Goal: Information Seeking & Learning: Learn about a topic

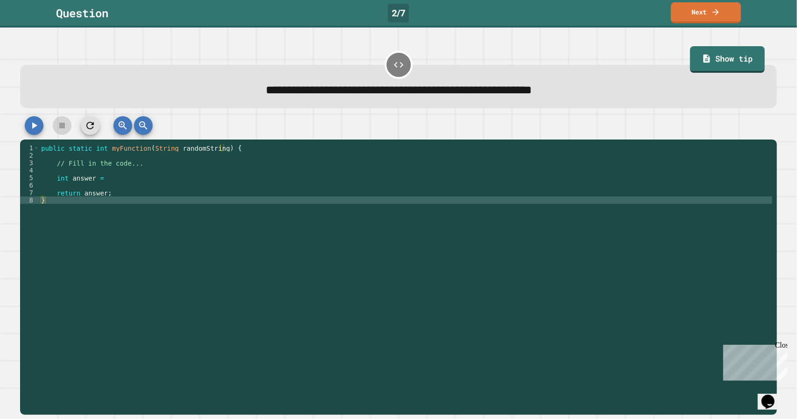
click at [215, 195] on div "public static int myFunction ( String randomString ) { // Fill in the code... i…" at bounding box center [406, 271] width 734 height 254
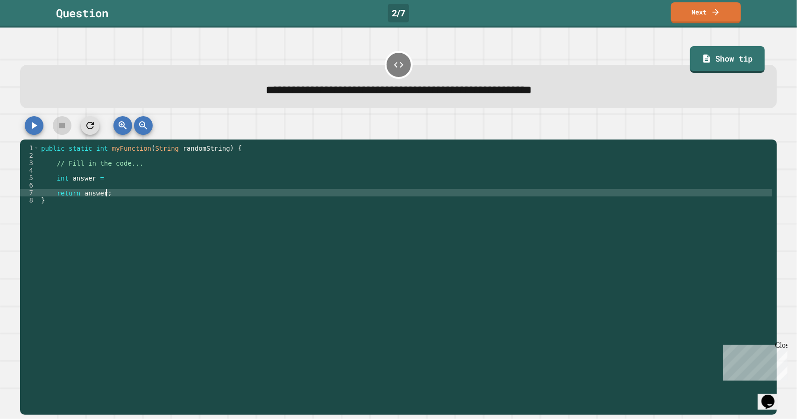
click at [203, 178] on div "public static int myFunction ( String randomString ) { // Fill in the code... i…" at bounding box center [406, 271] width 734 height 254
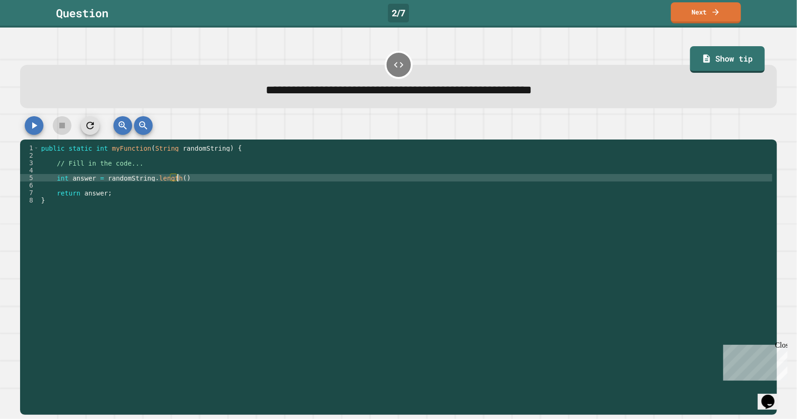
scroll to position [0, 9]
type textarea "**********"
click at [30, 121] on button "button" at bounding box center [34, 125] width 19 height 19
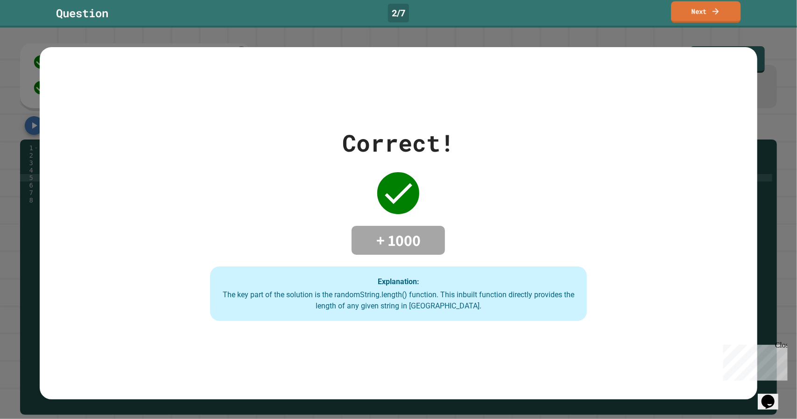
click at [709, 11] on link "Next" at bounding box center [706, 11] width 70 height 21
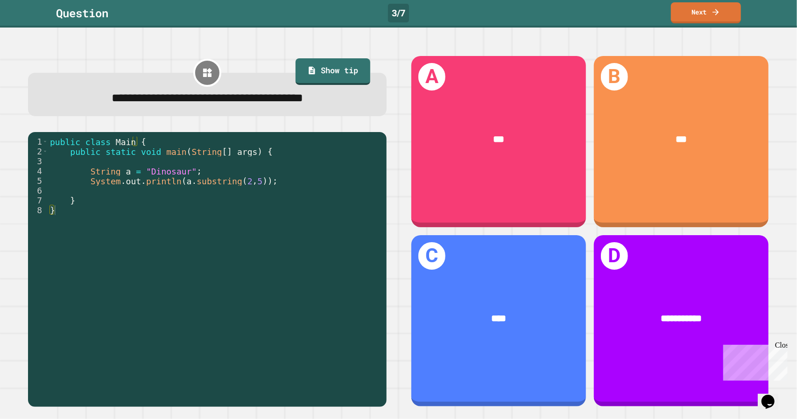
click at [517, 16] on div "Question 3 / 7 Next" at bounding box center [398, 12] width 797 height 21
click at [231, 213] on div "public class Main { public static void main ( String [ ] args ) { String a = "D…" at bounding box center [215, 269] width 334 height 265
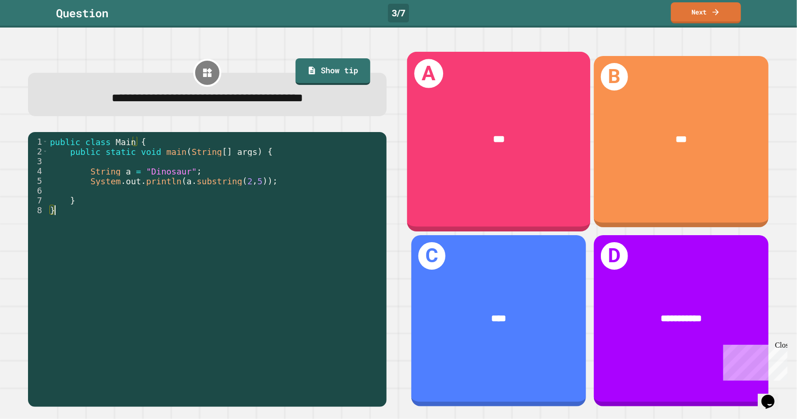
click at [524, 148] on div "***" at bounding box center [499, 139] width 184 height 55
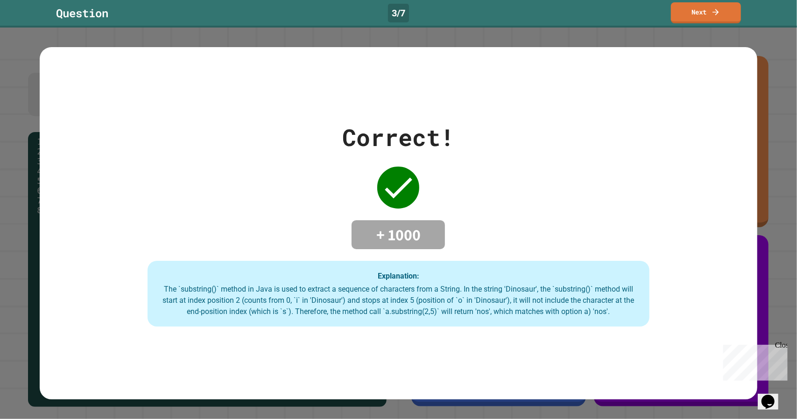
click at [499, 124] on div "Correct! + 1000 Explanation: The `substring()` method in Java is used to extrac…" at bounding box center [398, 223] width 717 height 207
click at [714, 23] on div "Question 3 / 7 Next" at bounding box center [398, 14] width 797 height 28
click at [708, 22] on link "Next" at bounding box center [706, 11] width 63 height 22
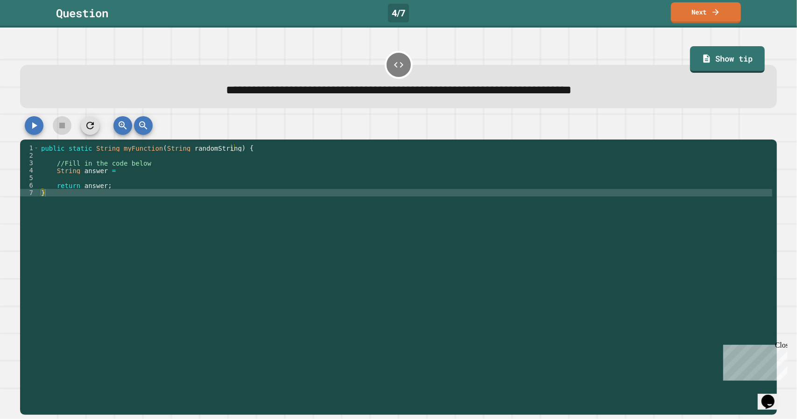
click at [323, 179] on div "public static String myFunction ( String randomString ) { //Fill in the code be…" at bounding box center [406, 271] width 734 height 254
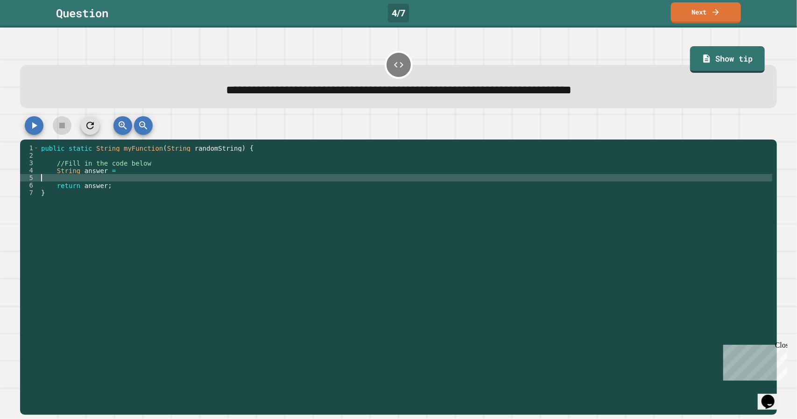
click at [323, 168] on div "public static String myFunction ( String randomString ) { //Fill in the code be…" at bounding box center [406, 271] width 734 height 254
click at [319, 178] on div "public static String myFunction ( String randomString ) { //Fill in the code be…" at bounding box center [406, 271] width 734 height 254
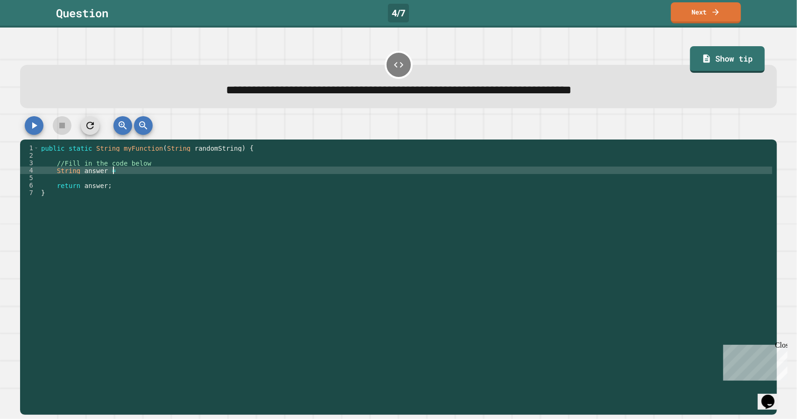
click at [317, 172] on div "public static String myFunction ( String randomString ) { //Fill in the code be…" at bounding box center [406, 271] width 734 height 254
click at [40, 129] on button "button" at bounding box center [34, 125] width 19 height 19
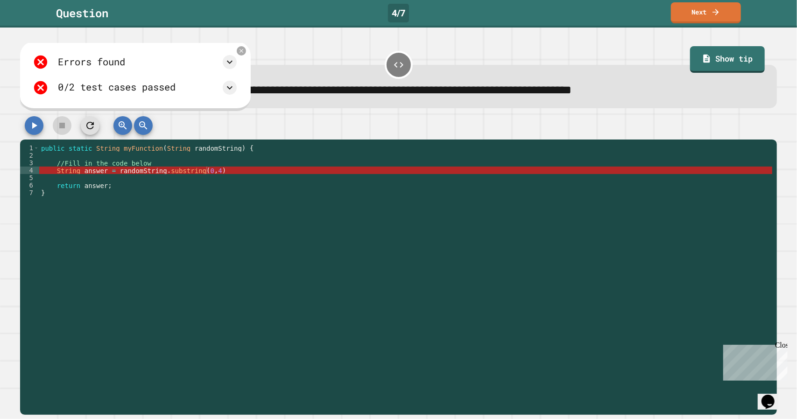
click at [322, 175] on div "public static String myFunction ( String randomString ) { //Fill in the code be…" at bounding box center [406, 271] width 734 height 254
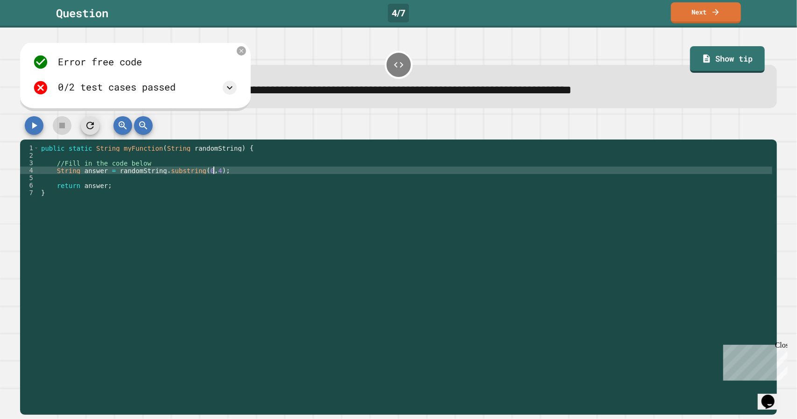
scroll to position [0, 12]
click at [28, 121] on button "button" at bounding box center [34, 125] width 19 height 19
click at [235, 91] on icon at bounding box center [229, 87] width 11 height 11
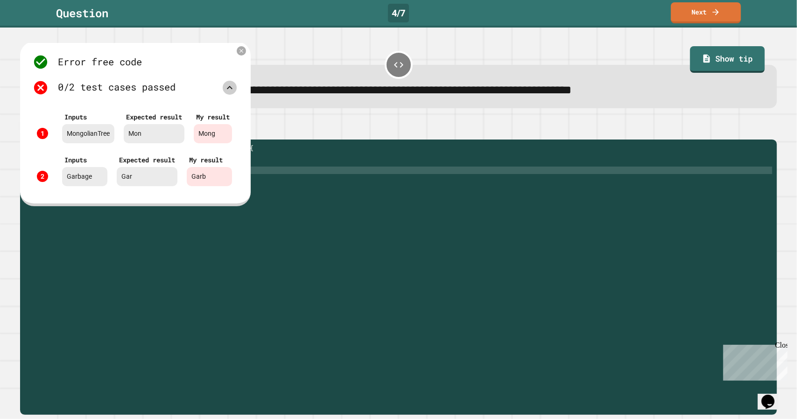
click at [275, 153] on div "public static String myFunction ( String randomString ) { //Fill in the code be…" at bounding box center [406, 271] width 734 height 254
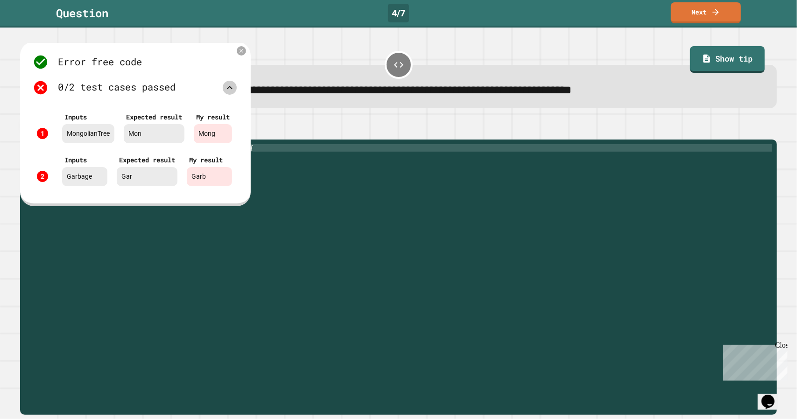
click at [233, 87] on icon at bounding box center [230, 87] width 6 height 3
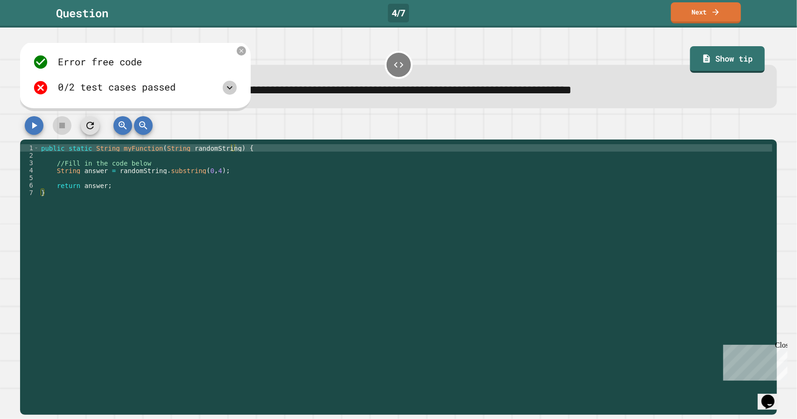
click at [208, 171] on div "public static String myFunction ( String randomString ) { //Fill in the code be…" at bounding box center [406, 271] width 734 height 254
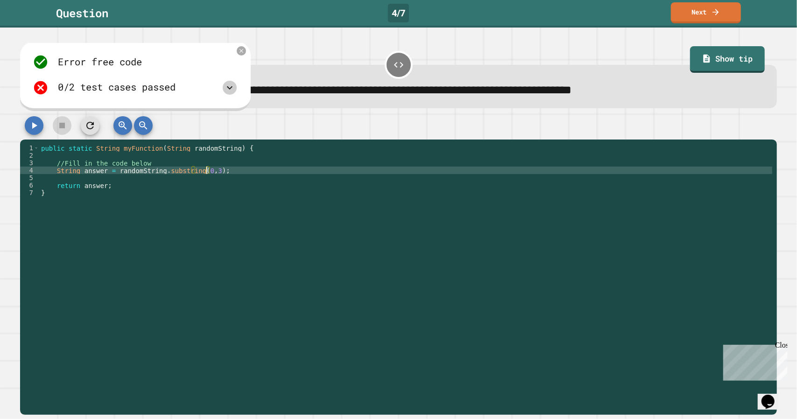
type textarea "**********"
click at [38, 126] on icon "button" at bounding box center [33, 125] width 11 height 11
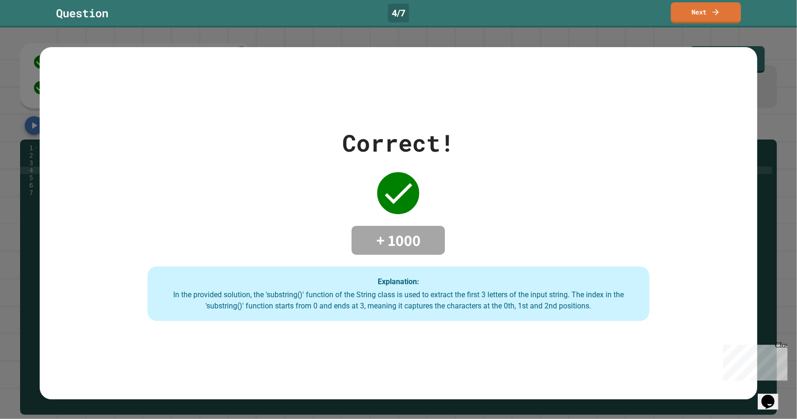
click at [715, 15] on link "Next" at bounding box center [706, 12] width 70 height 21
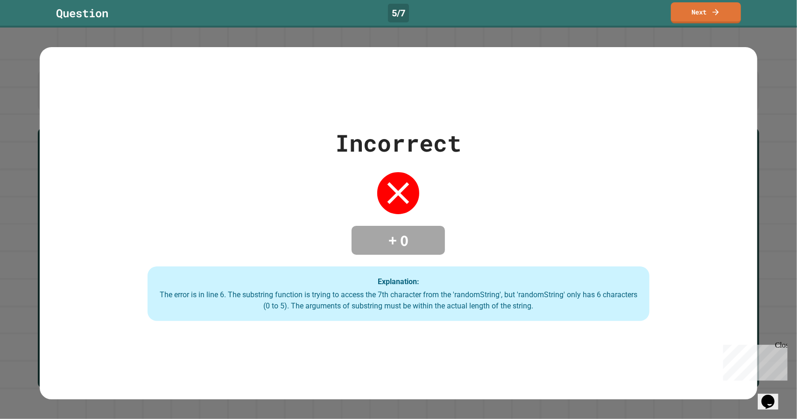
click at [749, 246] on div "Incorrect + 0 Explanation: The error is in line 6. The substring function is tr…" at bounding box center [398, 224] width 717 height 196
click at [692, 29] on div "Incorrect + 0 Explanation: The error is in line 6. The substring function is tr…" at bounding box center [398, 224] width 797 height 392
click at [691, 13] on link "Next" at bounding box center [706, 11] width 63 height 22
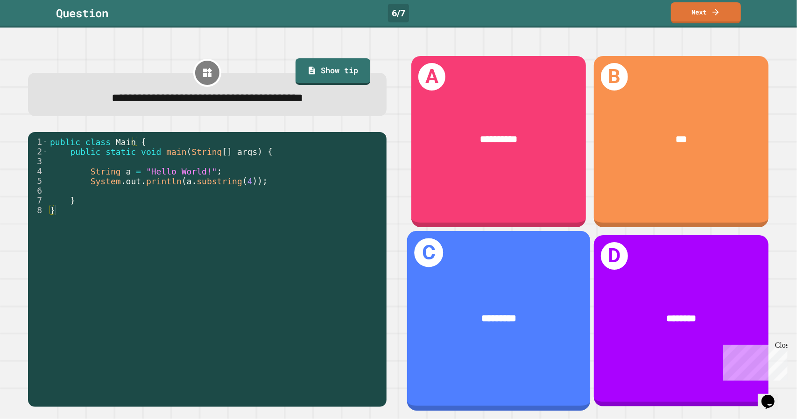
click at [541, 335] on div "*********" at bounding box center [499, 318] width 184 height 55
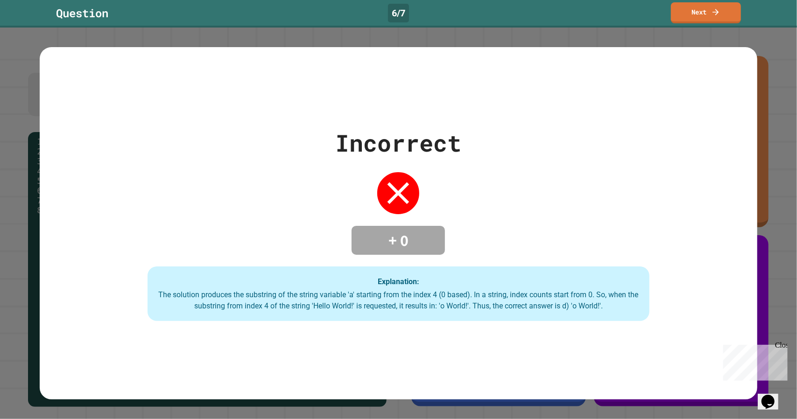
click at [519, 16] on div "Question 6 / 7 Next" at bounding box center [398, 12] width 797 height 21
click at [681, 10] on link "Next" at bounding box center [706, 12] width 70 height 22
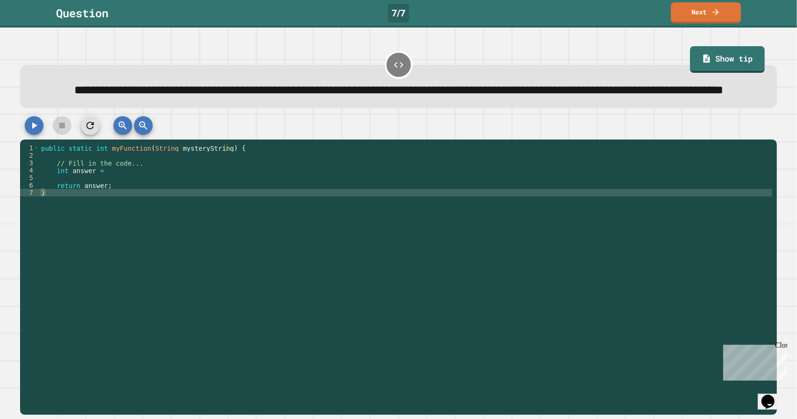
click at [136, 194] on div "public static int myFunction ( String mysteryString ) { // Fill in the code... …" at bounding box center [406, 263] width 734 height 239
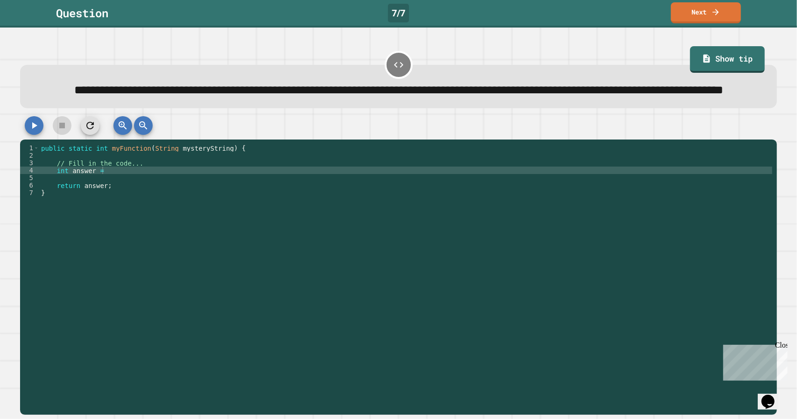
click at [141, 195] on div "public static int myFunction ( String mysteryString ) { // Fill in the code... …" at bounding box center [406, 263] width 734 height 239
click at [35, 131] on icon "button" at bounding box center [33, 125] width 11 height 11
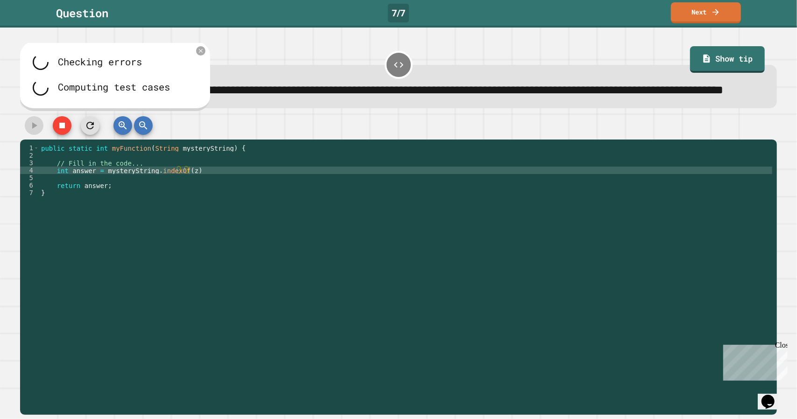
click at [227, 181] on div "public static int myFunction ( String mysteryString ) { // Fill in the code... …" at bounding box center [406, 263] width 734 height 239
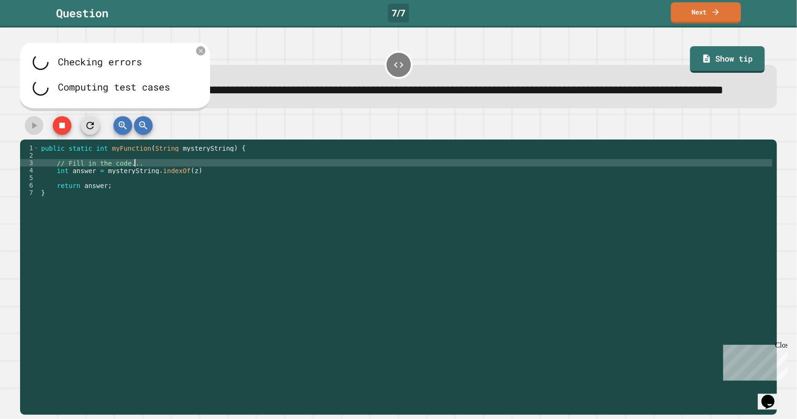
click at [220, 192] on div "public static int myFunction ( String mysteryString ) { // Fill in the code... …" at bounding box center [406, 263] width 734 height 239
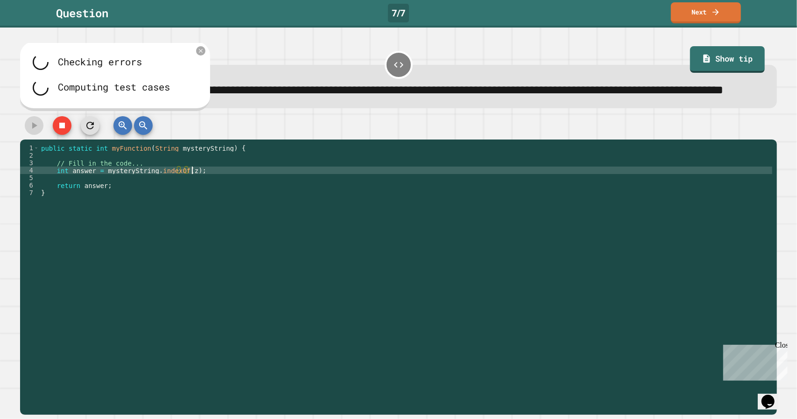
scroll to position [0, 10]
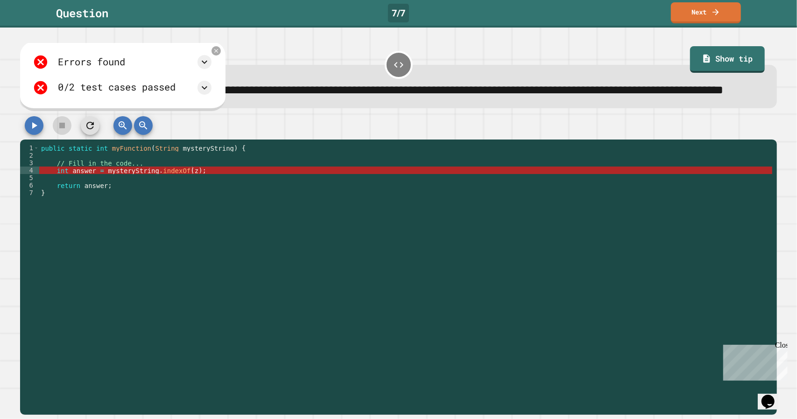
click at [42, 135] on button "button" at bounding box center [34, 125] width 19 height 19
click at [182, 194] on div "public static int myFunction ( String mysteryString ) { // Fill in the code... …" at bounding box center [406, 263] width 734 height 239
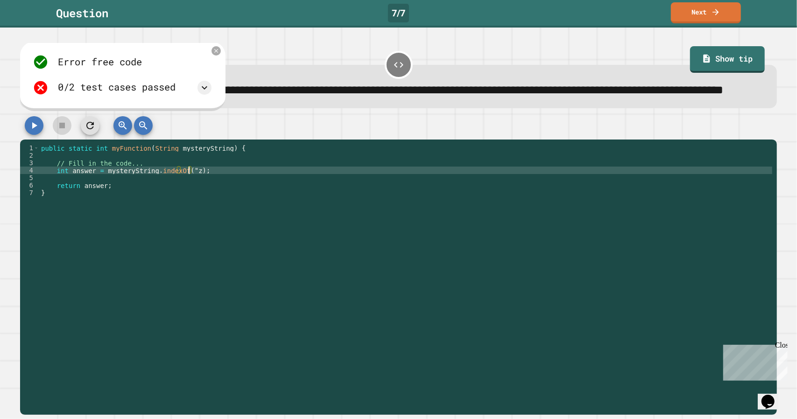
scroll to position [0, 11]
type textarea "**********"
click at [39, 135] on button "button" at bounding box center [34, 125] width 19 height 19
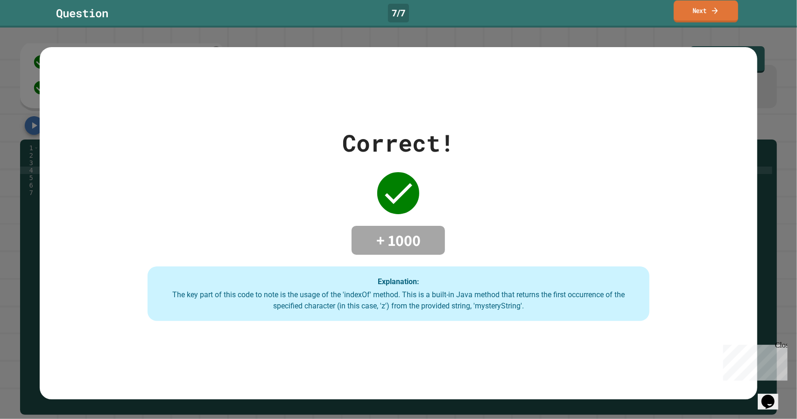
click at [699, 8] on link "Next" at bounding box center [706, 11] width 64 height 22
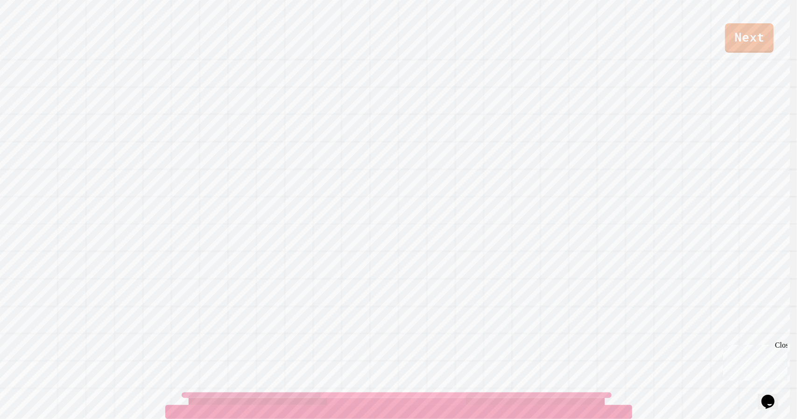
scroll to position [4, 0]
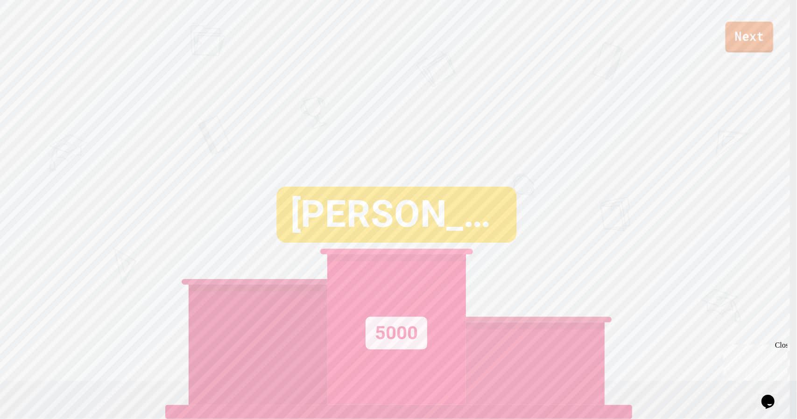
click at [743, 43] on link "Next" at bounding box center [750, 36] width 48 height 31
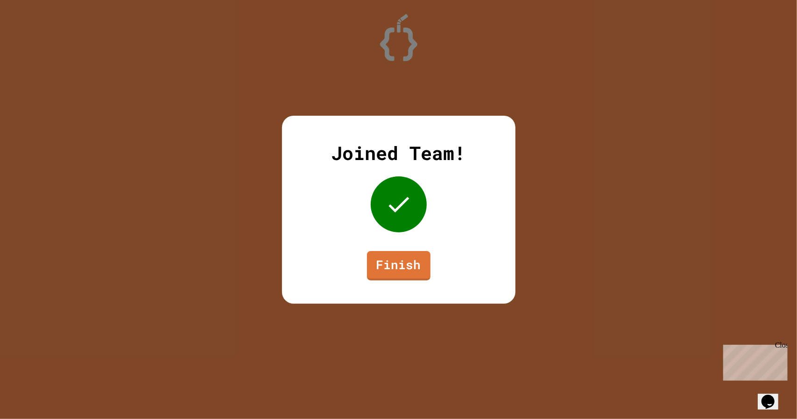
drag, startPoint x: 392, startPoint y: 247, endPoint x: 388, endPoint y: 260, distance: 13.9
click at [392, 247] on div "Joined Team! Finish" at bounding box center [399, 210] width 234 height 188
click at [385, 268] on link "Finish" at bounding box center [398, 264] width 59 height 31
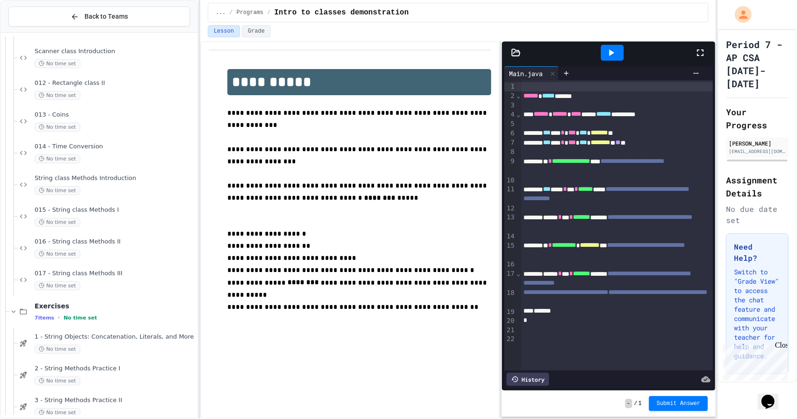
scroll to position [318, 0]
click at [10, 312] on icon at bounding box center [13, 311] width 8 height 8
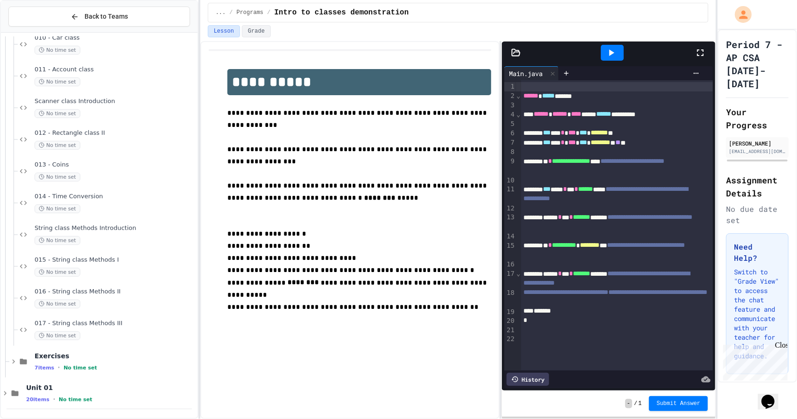
scroll to position [267, 0]
click at [20, 363] on icon at bounding box center [23, 363] width 7 height 6
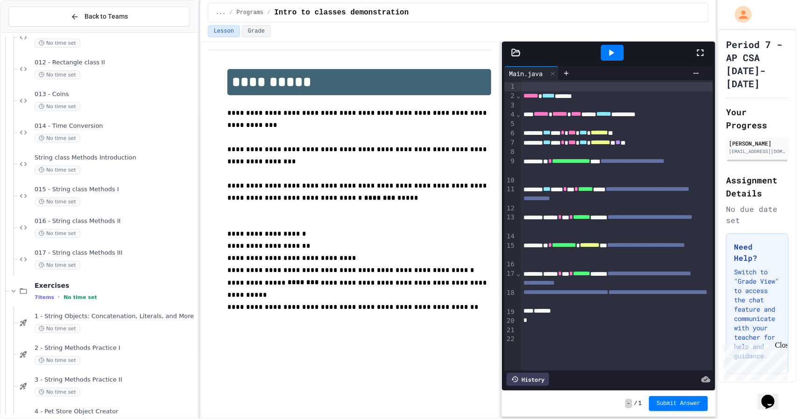
scroll to position [338, 0]
click at [103, 343] on div "2 - String Methods Practice I No time set" at bounding box center [108, 355] width 180 height 32
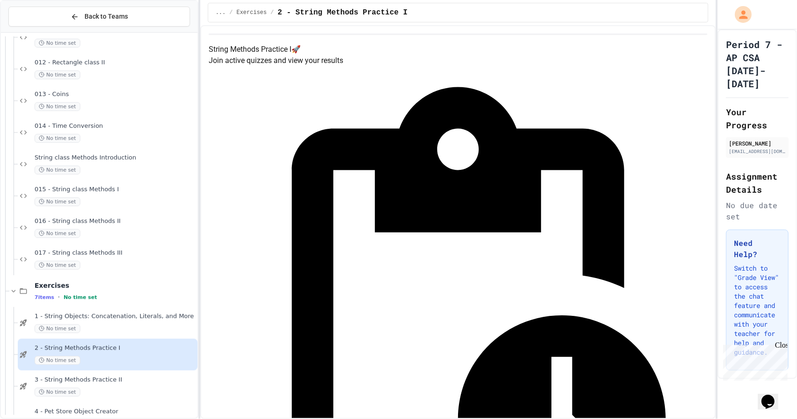
click at [139, 318] on span "1 - String Objects: Concatenation, Literals, and More" at bounding box center [115, 317] width 161 height 8
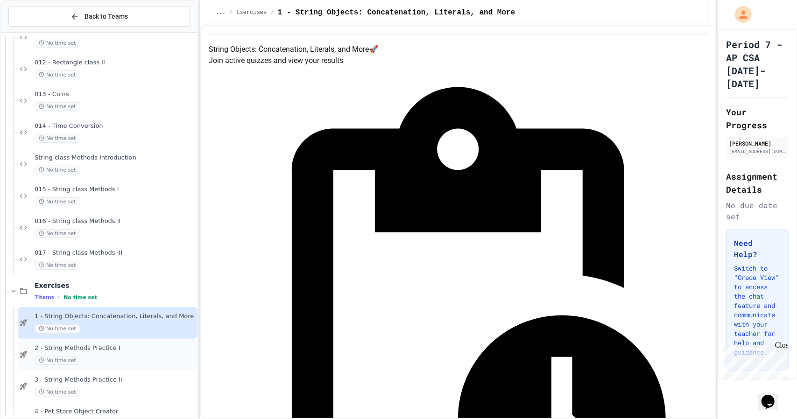
click at [128, 347] on span "2 - String Methods Practice I" at bounding box center [115, 349] width 161 height 8
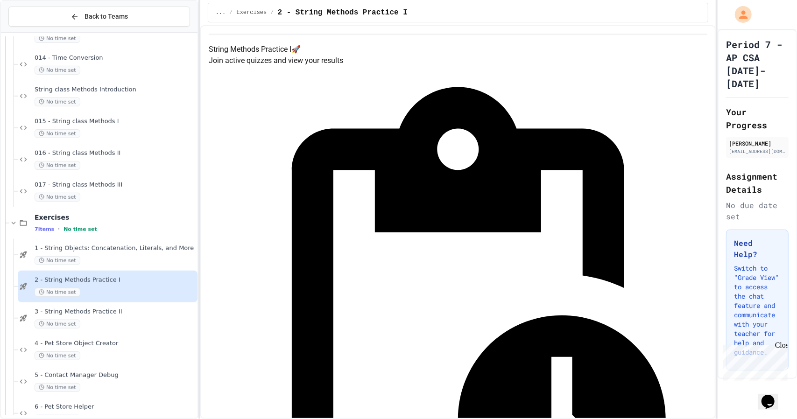
scroll to position [406, 0]
click at [128, 243] on div "1 - String Objects: Concatenation, Literals, and More No time set" at bounding box center [108, 255] width 180 height 32
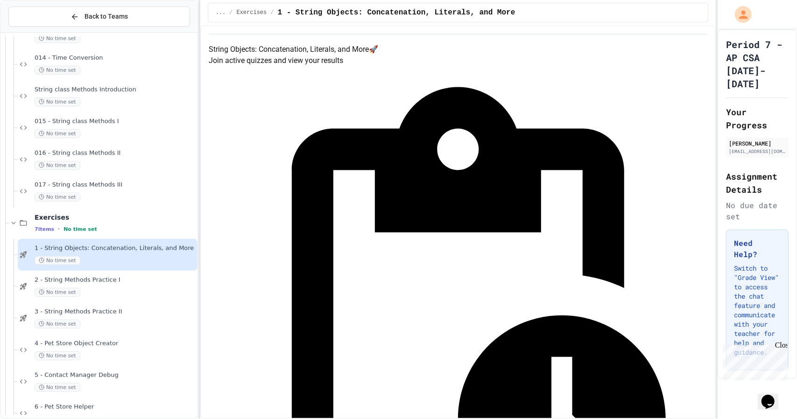
click at [144, 323] on div "No time set" at bounding box center [115, 324] width 161 height 9
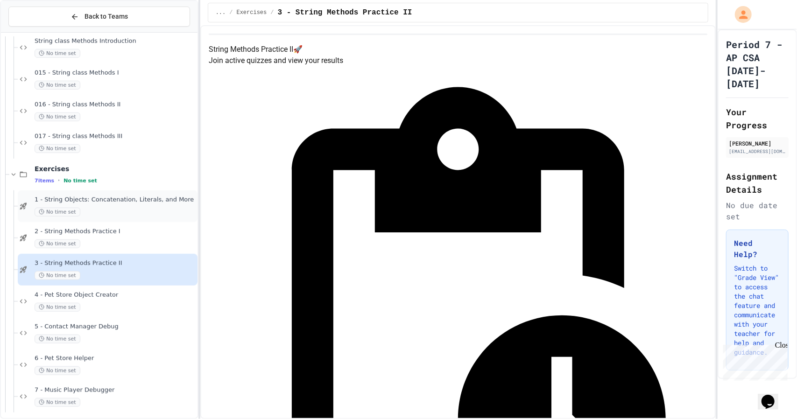
scroll to position [456, 0]
click at [122, 310] on div "No time set" at bounding box center [115, 306] width 161 height 9
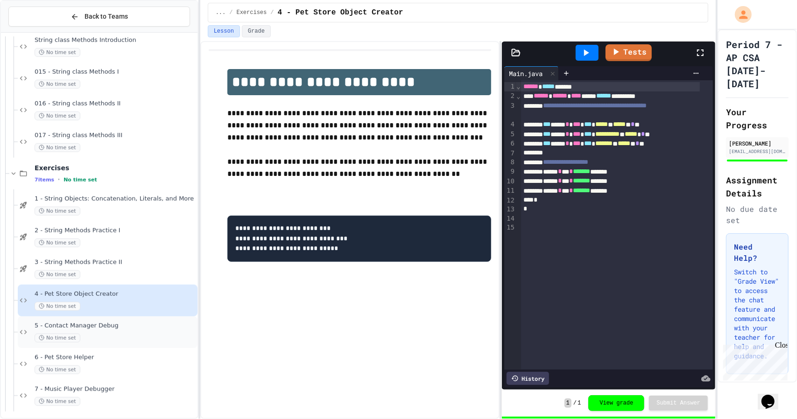
click at [130, 346] on div "5 - Contact Manager Debug No time set" at bounding box center [108, 333] width 180 height 32
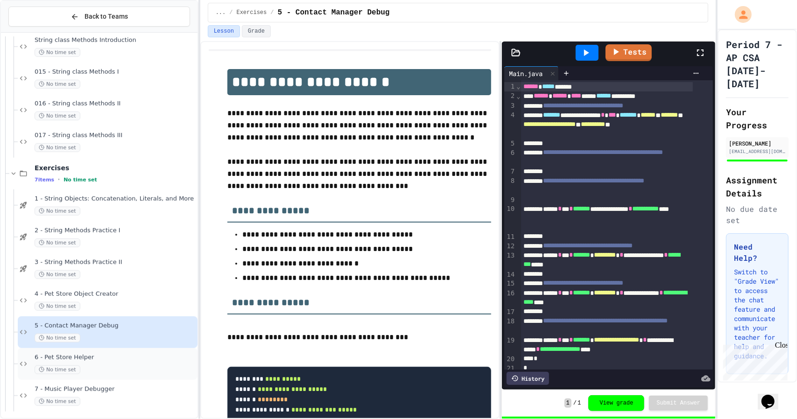
click at [124, 362] on div "6 - Pet Store Helper No time set" at bounding box center [115, 364] width 161 height 21
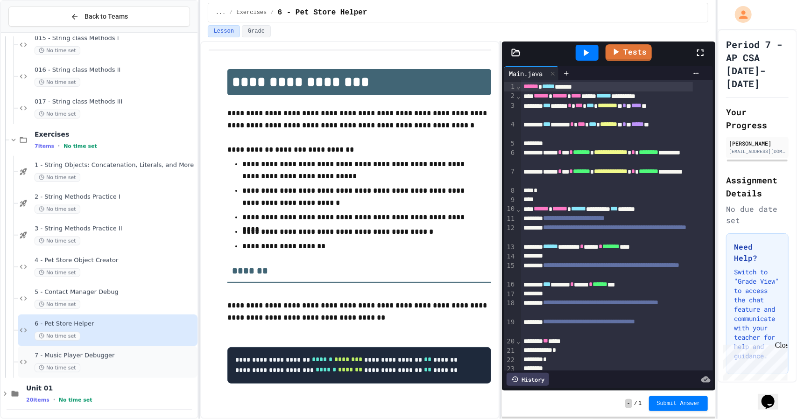
click at [133, 355] on span "7 - Music Player Debugger" at bounding box center [115, 356] width 161 height 8
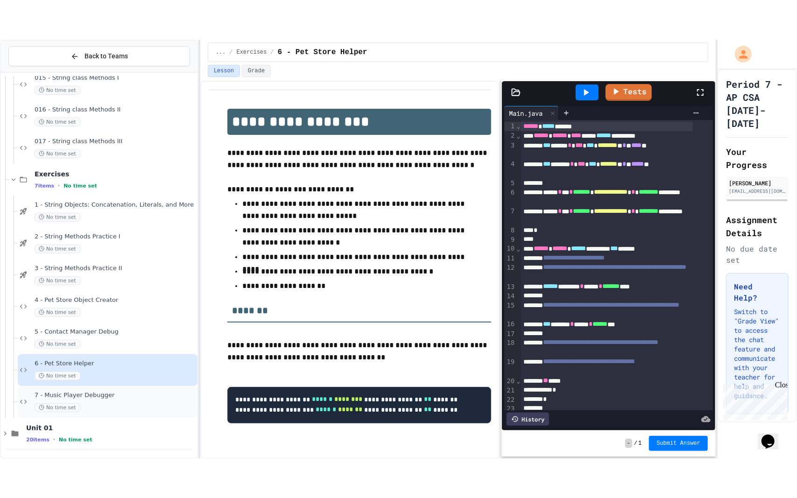
scroll to position [479, 0]
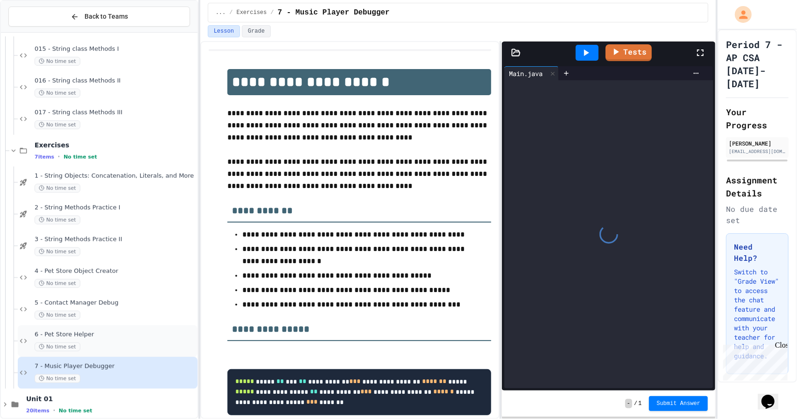
click at [143, 338] on span "6 - Pet Store Helper" at bounding box center [115, 335] width 161 height 8
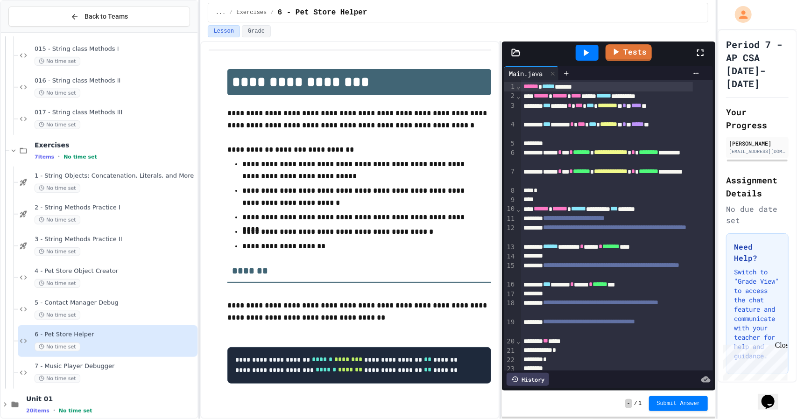
click at [702, 51] on icon at bounding box center [700, 52] width 11 height 11
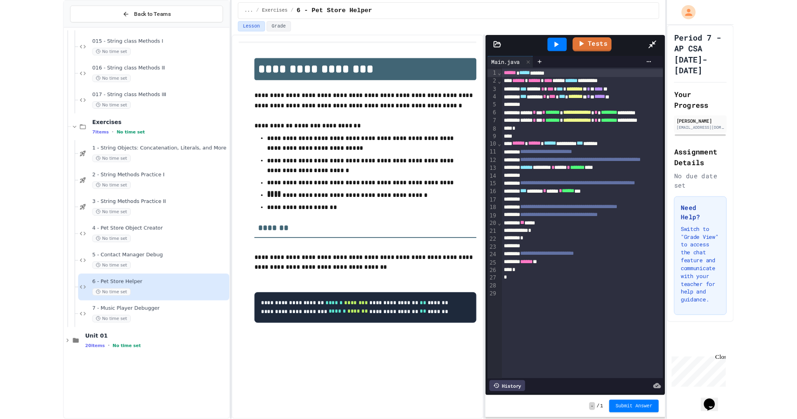
scroll to position [411, 0]
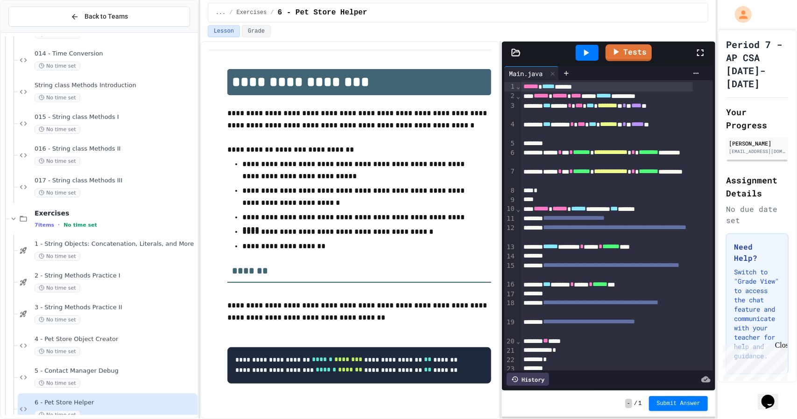
click at [701, 53] on icon at bounding box center [700, 52] width 11 height 11
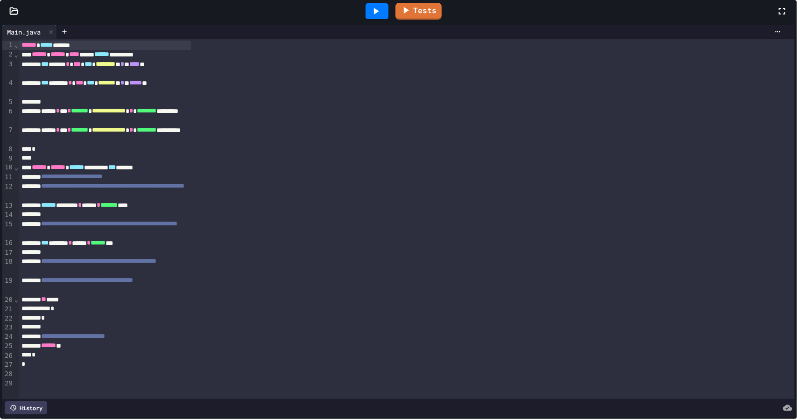
scroll to position [5, 0]
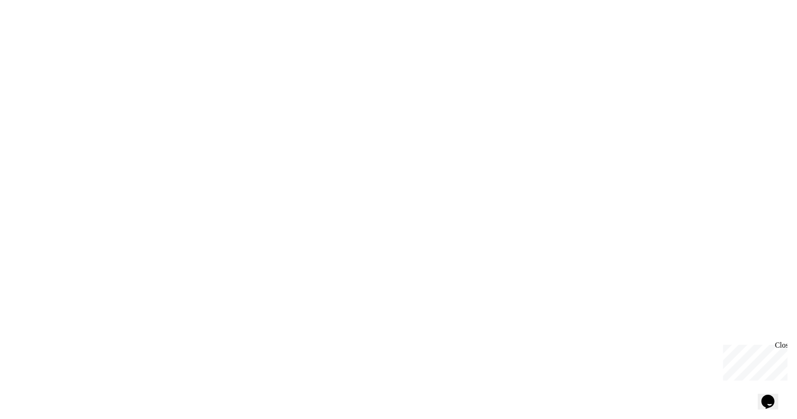
click at [500, 260] on div "We are updating our servers at 9:30PM EST [DATE]. [PERSON_NAME] should continue…" at bounding box center [398, 209] width 797 height 419
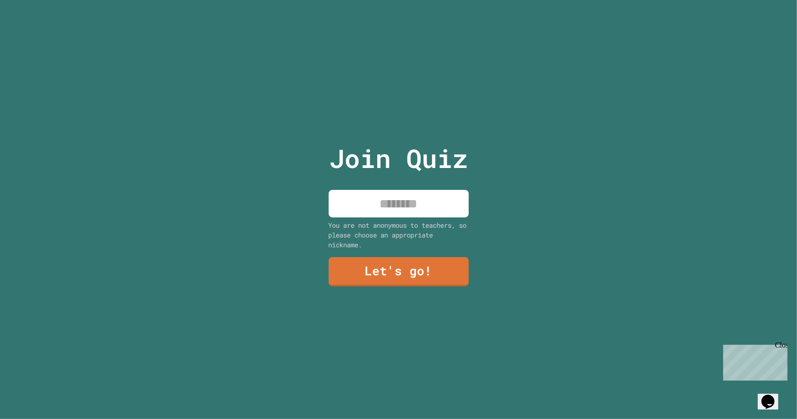
click at [423, 208] on input at bounding box center [399, 204] width 140 height 28
type input "**********"
click at [391, 265] on link "Let's go!" at bounding box center [398, 271] width 141 height 30
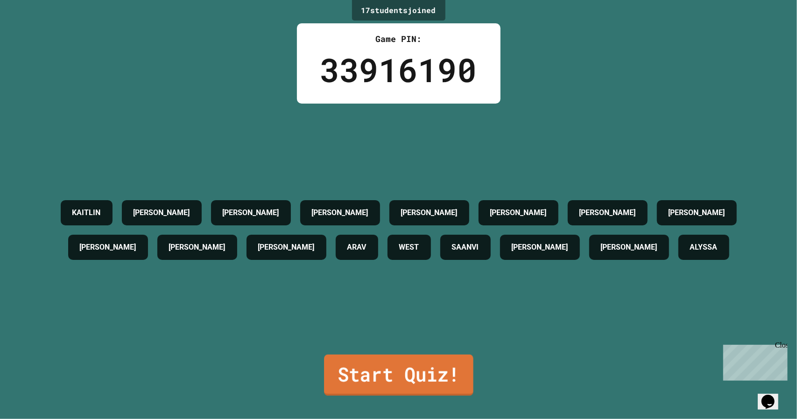
click at [434, 371] on link "Start Quiz!" at bounding box center [398, 375] width 149 height 41
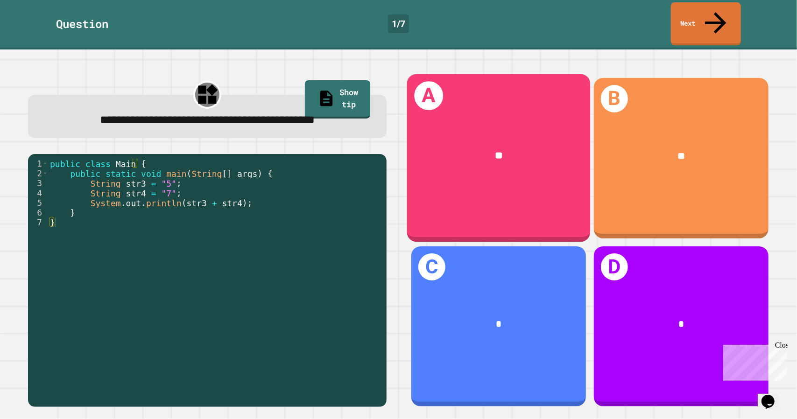
click at [489, 153] on div "**" at bounding box center [499, 155] width 184 height 55
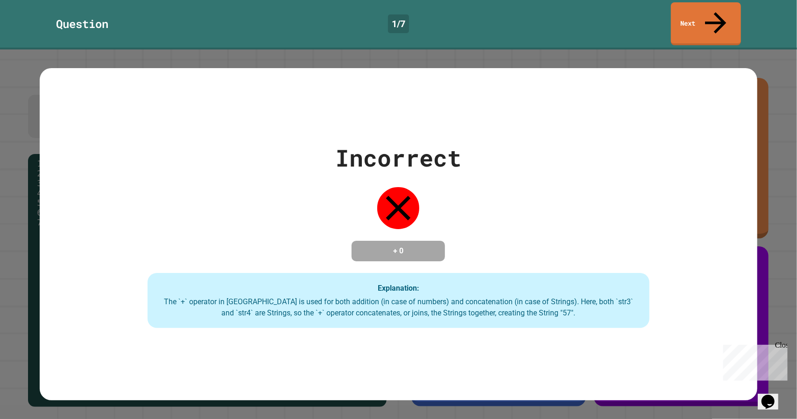
click at [679, 19] on link "Next" at bounding box center [706, 23] width 70 height 43
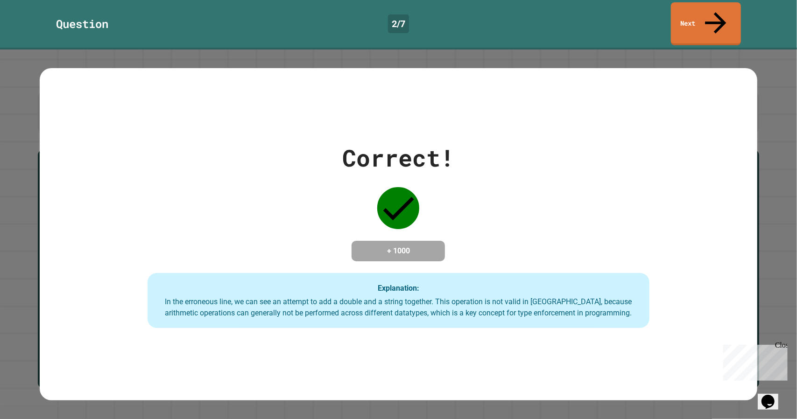
click at [491, 239] on div "Correct! + 1000 Explanation: In the erroneous line, we can see an attempt to ad…" at bounding box center [398, 235] width 717 height 188
click at [683, 19] on link "Next" at bounding box center [706, 22] width 68 height 45
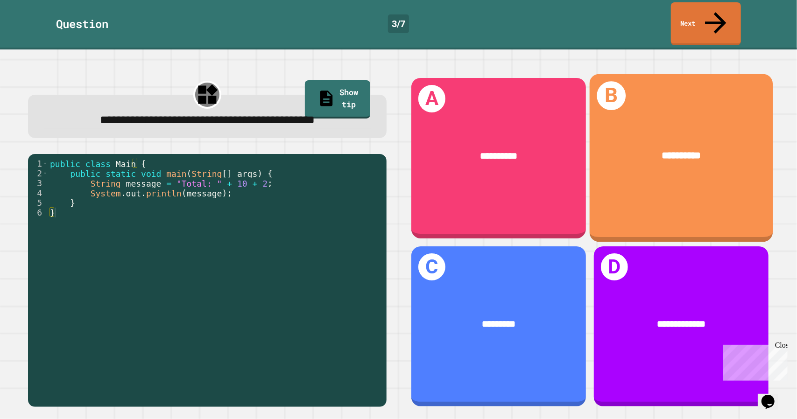
click at [656, 162] on div "**********" at bounding box center [681, 155] width 184 height 55
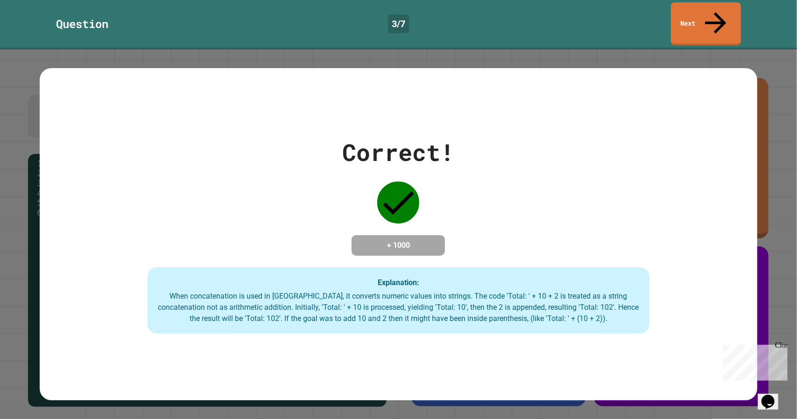
click at [656, 162] on div "Correct! + 1000 Explanation: When concatenation is used in Java, it converts nu…" at bounding box center [398, 234] width 717 height 199
click at [721, 23] on div "Question 3 / 7 Next" at bounding box center [398, 23] width 797 height 43
click at [714, 14] on icon at bounding box center [716, 21] width 32 height 33
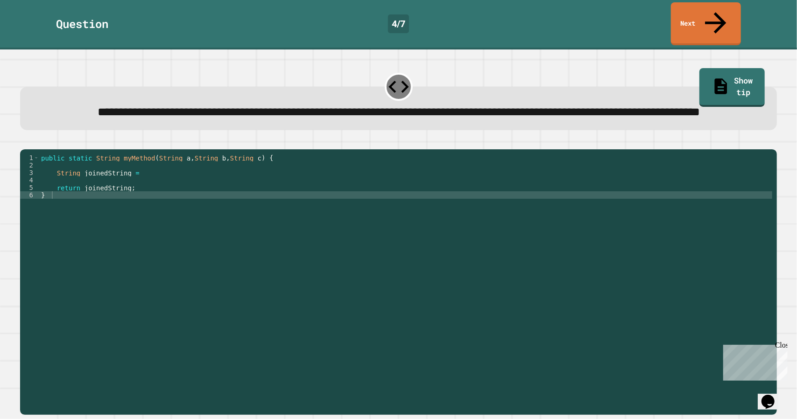
click at [499, 199] on div "public static String myMethod ( String a , String b , String c ) { String joine…" at bounding box center [406, 273] width 734 height 239
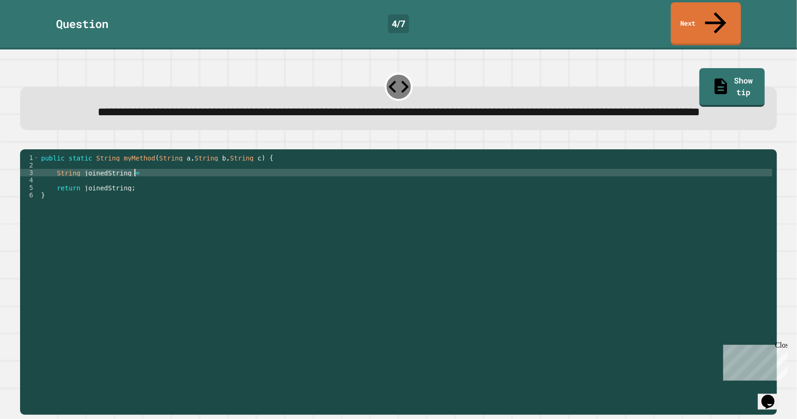
click at [458, 185] on div "public static String myMethod ( String a , String b , String c ) { String joine…" at bounding box center [406, 273] width 734 height 239
click at [441, 186] on div "public static String myMethod ( String a , String b , String c ) { String joine…" at bounding box center [406, 273] width 734 height 239
click at [25, 142] on icon "button" at bounding box center [25, 142] width 0 height 0
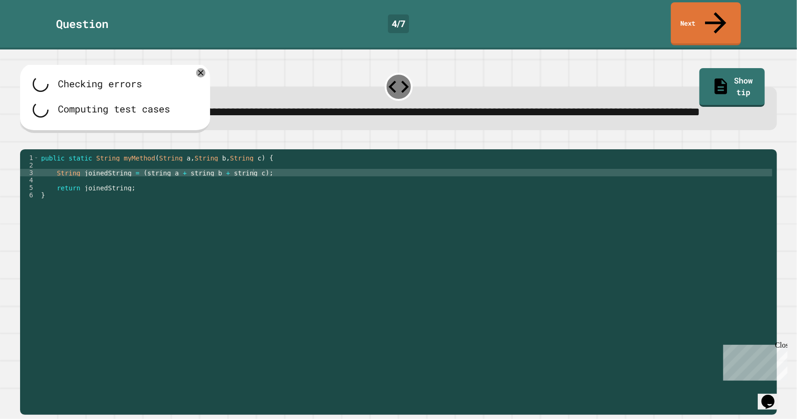
click at [221, 187] on div "public static String myMethod ( String a , String b , String c ) { String joine…" at bounding box center [406, 273] width 734 height 239
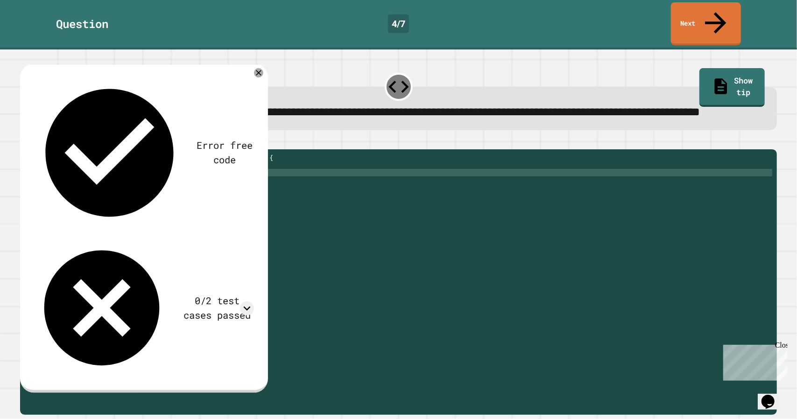
scroll to position [0, 13]
click at [180, 186] on div "public static String myMethod ( String a , String b , String c ) { String joine…" at bounding box center [406, 273] width 734 height 239
click at [143, 186] on div "public static String myMethod ( String a , String b , String c ) { String joine…" at bounding box center [406, 273] width 734 height 239
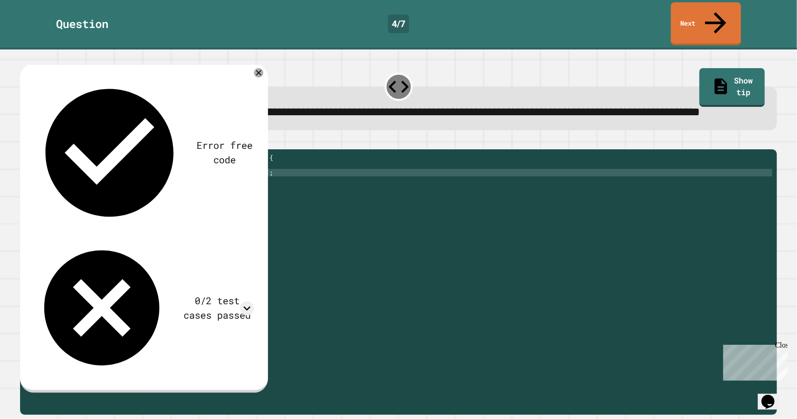
type textarea "**********"
click at [25, 142] on button "button" at bounding box center [25, 142] width 0 height 0
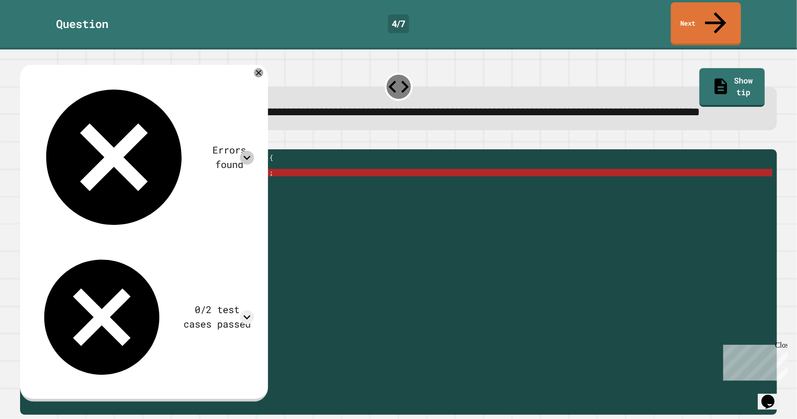
click at [240, 151] on div at bounding box center [247, 158] width 14 height 14
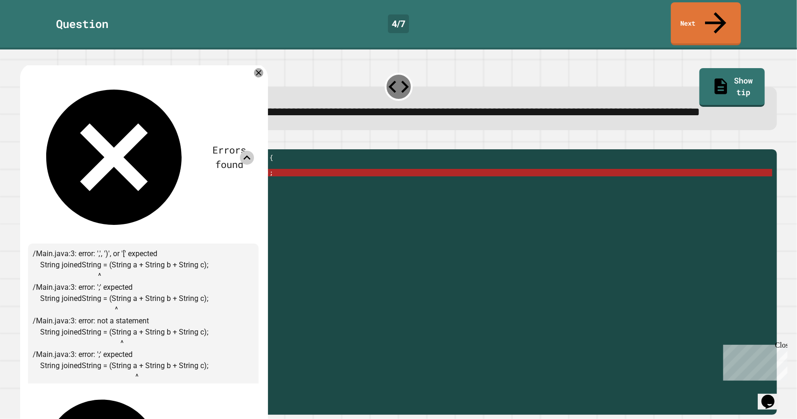
click at [240, 151] on icon at bounding box center [247, 158] width 14 height 14
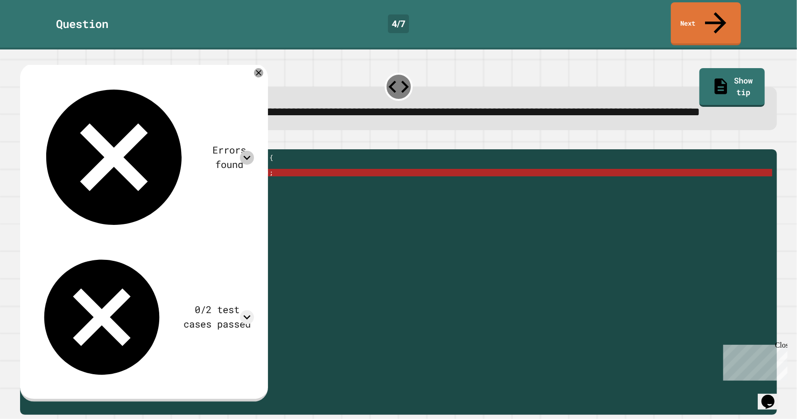
click at [304, 180] on div "public static String myMethod ( String a , String b , String c ) { String joine…" at bounding box center [406, 273] width 734 height 239
click at [246, 186] on div "public static String myMethod ( String a , String b , String c ) { String joine…" at bounding box center [406, 273] width 734 height 239
drag, startPoint x: 248, startPoint y: 186, endPoint x: 142, endPoint y: 186, distance: 106.0
click at [142, 186] on div "public static String myMethod ( String a , String b , String c ) { String joine…" at bounding box center [406, 273] width 734 height 239
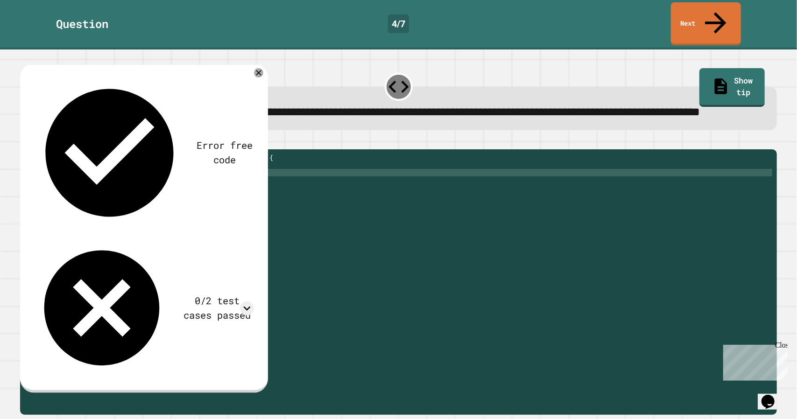
scroll to position [0, 8]
type textarea "**********"
click at [25, 142] on button "button" at bounding box center [25, 142] width 0 height 0
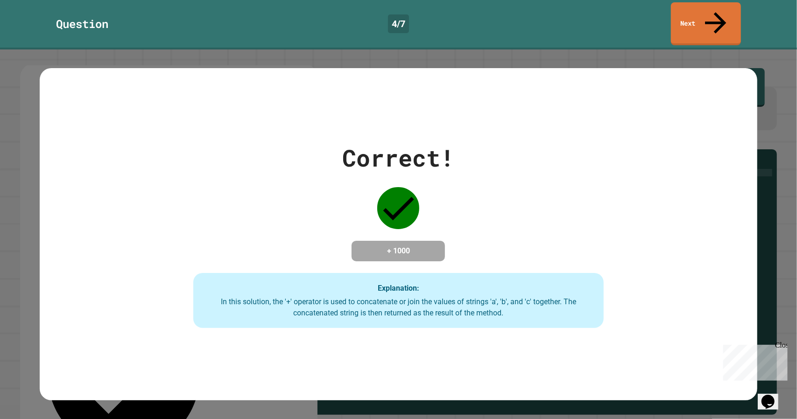
click at [684, 25] on div "Question 4 / 7 Next" at bounding box center [398, 25] width 797 height 50
click at [679, 14] on link "Next" at bounding box center [706, 22] width 64 height 45
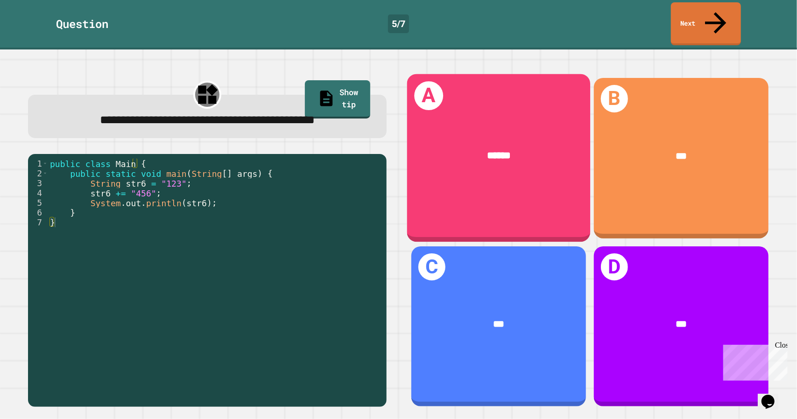
click at [485, 157] on div "******" at bounding box center [499, 155] width 184 height 55
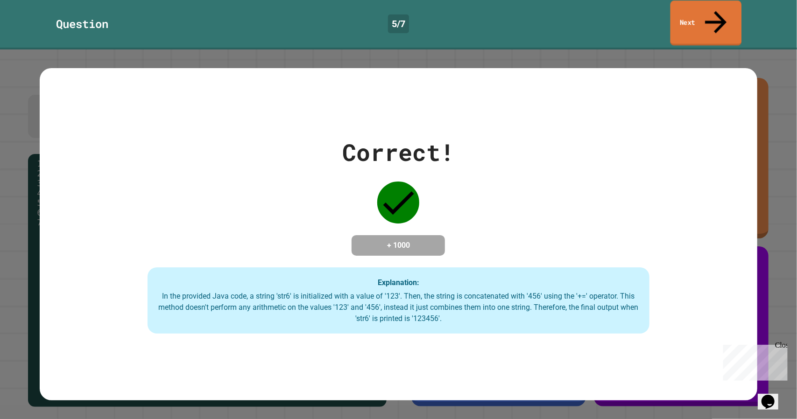
click at [707, 14] on link "Next" at bounding box center [706, 22] width 71 height 45
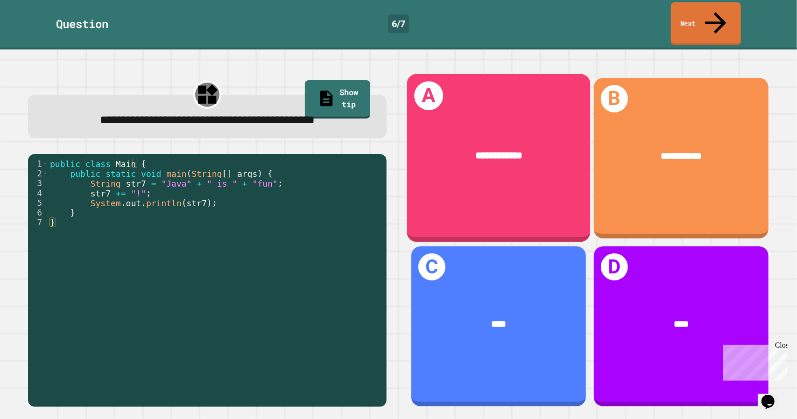
click at [523, 152] on div "**********" at bounding box center [499, 155] width 184 height 55
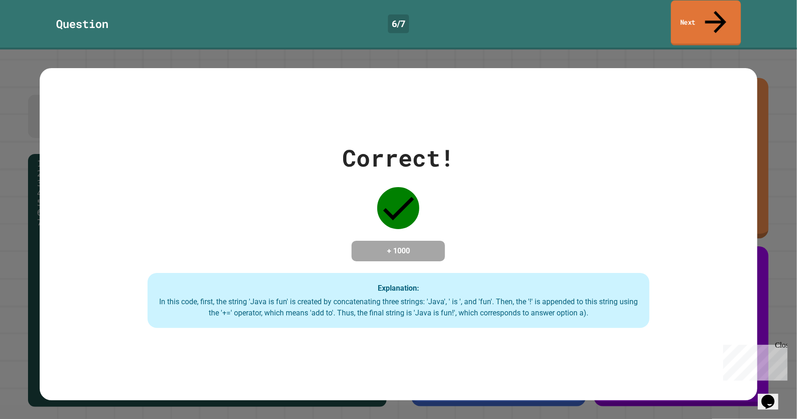
click at [708, 18] on link "Next" at bounding box center [706, 22] width 70 height 45
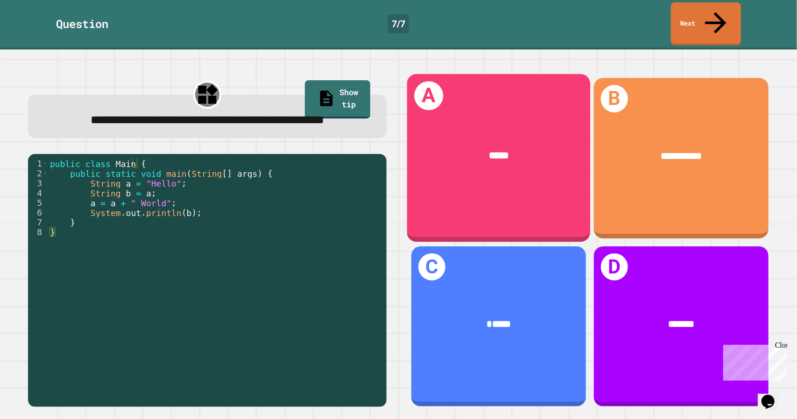
click at [513, 149] on div "*****" at bounding box center [498, 156] width 143 height 15
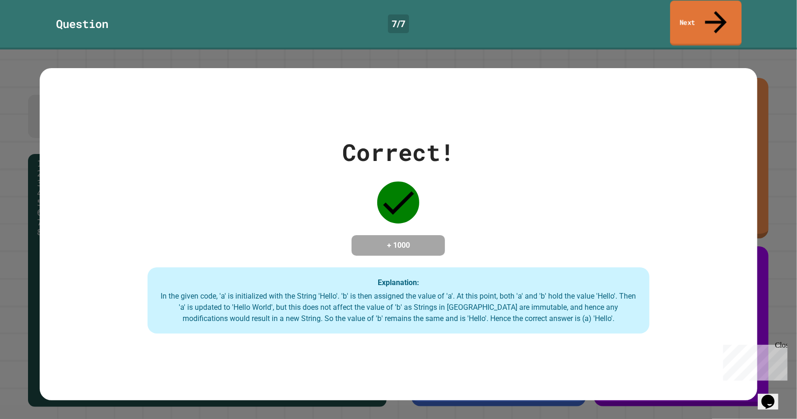
click at [686, 16] on link "Next" at bounding box center [705, 22] width 71 height 45
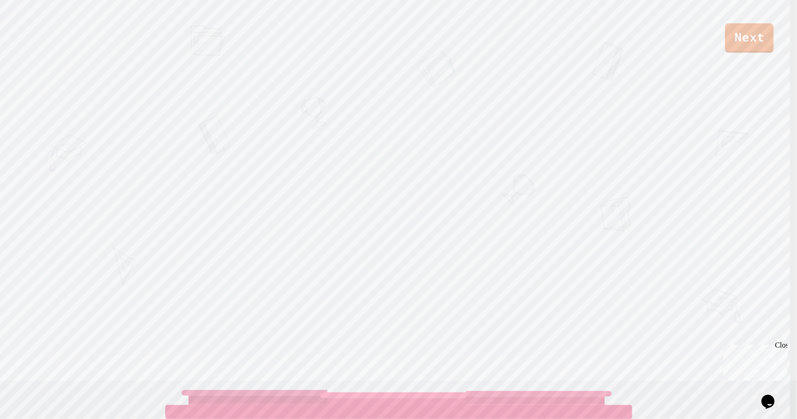
click at [738, 50] on link "Next" at bounding box center [749, 37] width 49 height 29
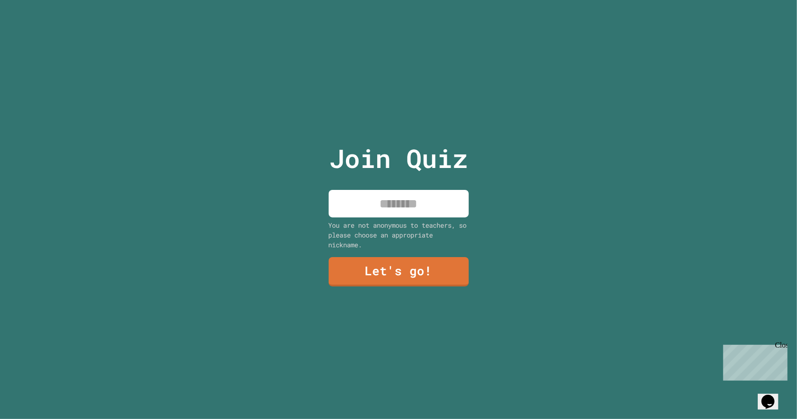
click at [434, 202] on input at bounding box center [399, 204] width 140 height 28
type input "**********"
click at [401, 246] on div "**********" at bounding box center [398, 209] width 157 height 419
click at [390, 277] on link "Let's go!" at bounding box center [399, 271] width 140 height 29
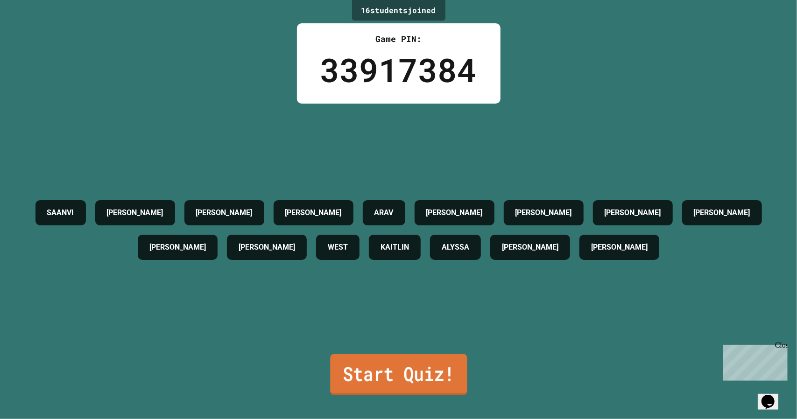
click at [429, 373] on link "Start Quiz!" at bounding box center [398, 375] width 137 height 41
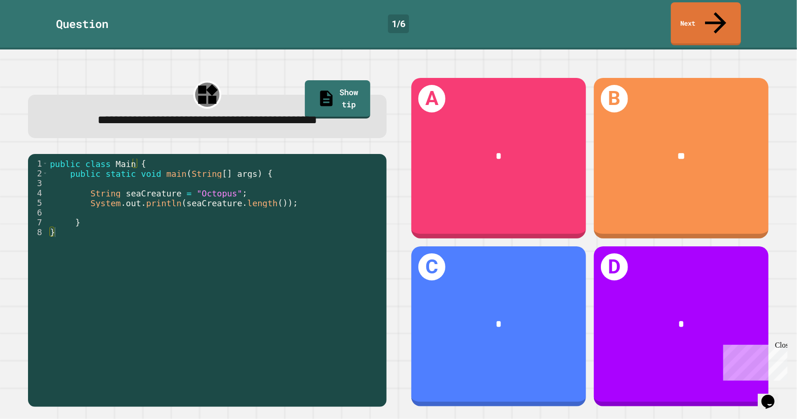
click at [536, 9] on div "Question 1 / 6 Next" at bounding box center [398, 23] width 797 height 43
click at [192, 193] on div "public class Main { public static void main ( String [ ] args ) { String seaCre…" at bounding box center [215, 276] width 334 height 235
click at [196, 193] on div "public class Main { public static void main ( String [ ] args ) { String seaCre…" at bounding box center [215, 276] width 334 height 235
type textarea "**********"
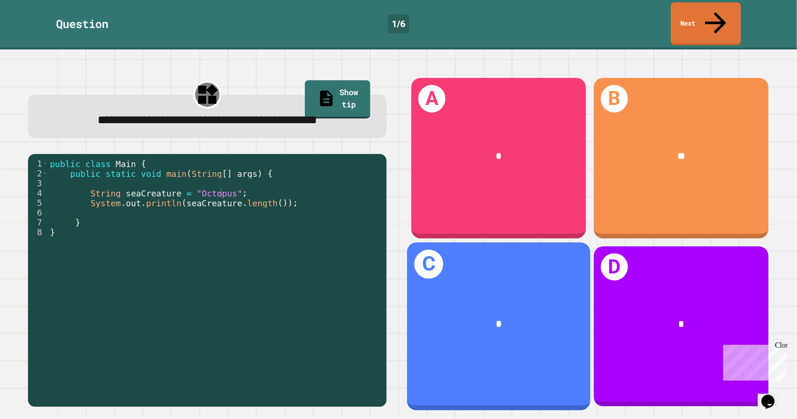
click at [472, 266] on div "C *" at bounding box center [499, 326] width 184 height 169
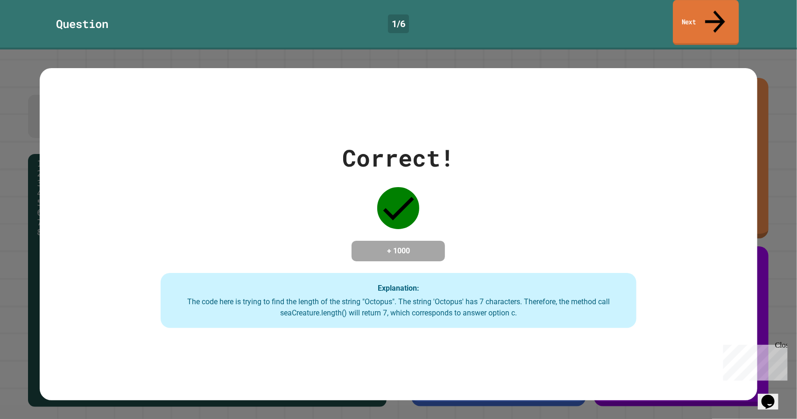
click at [702, 18] on link "Next" at bounding box center [706, 22] width 66 height 45
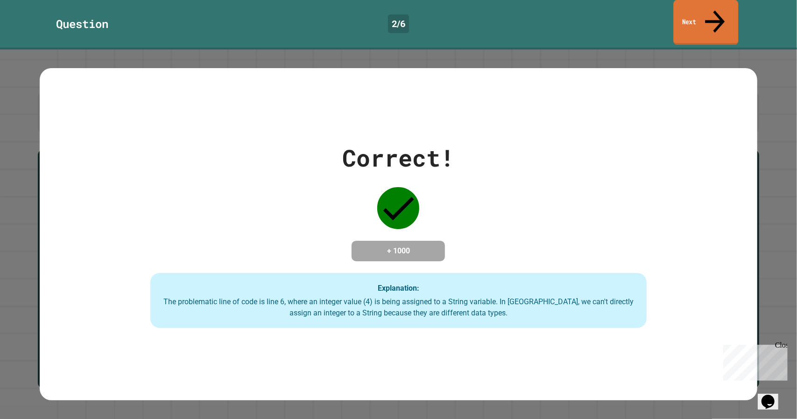
click at [710, 12] on link "Next" at bounding box center [706, 22] width 65 height 45
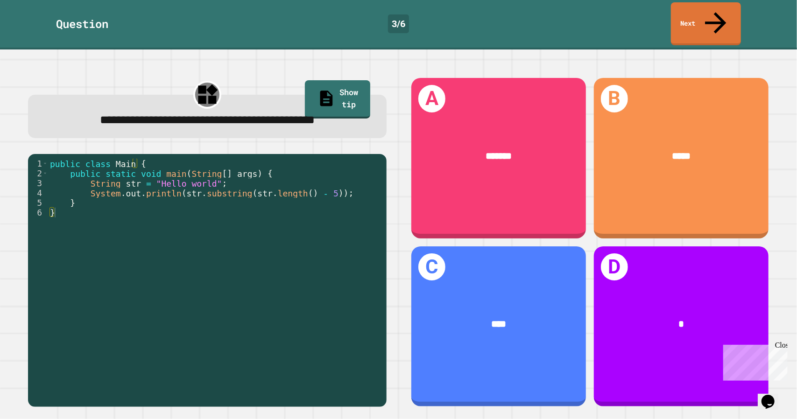
click at [155, 185] on div "public class Main { public static void main ( String [ ] args ) { String str = …" at bounding box center [215, 276] width 334 height 235
click at [203, 184] on div "public class Main { public static void main ( String [ ] args ) { String str = …" at bounding box center [215, 276] width 334 height 235
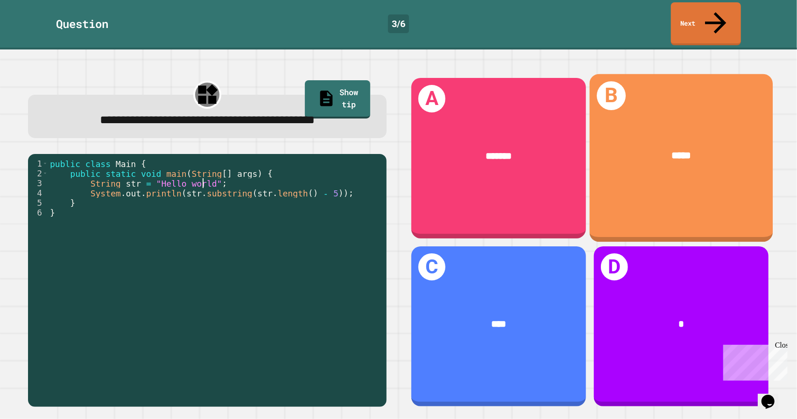
click at [659, 200] on div "B *****" at bounding box center [681, 158] width 184 height 169
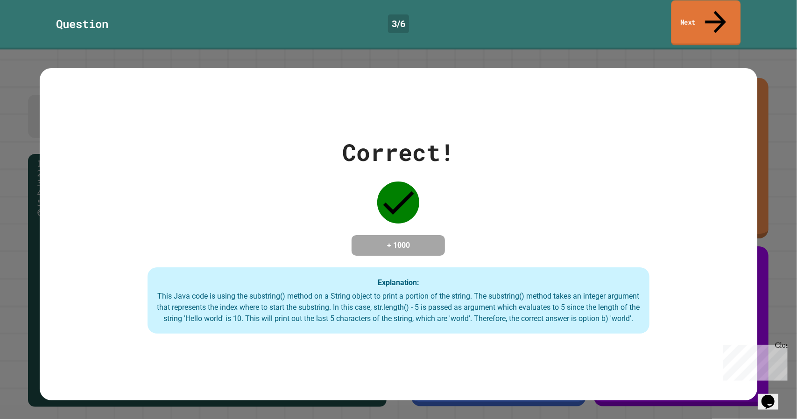
click at [708, 11] on link "Next" at bounding box center [707, 22] width 70 height 45
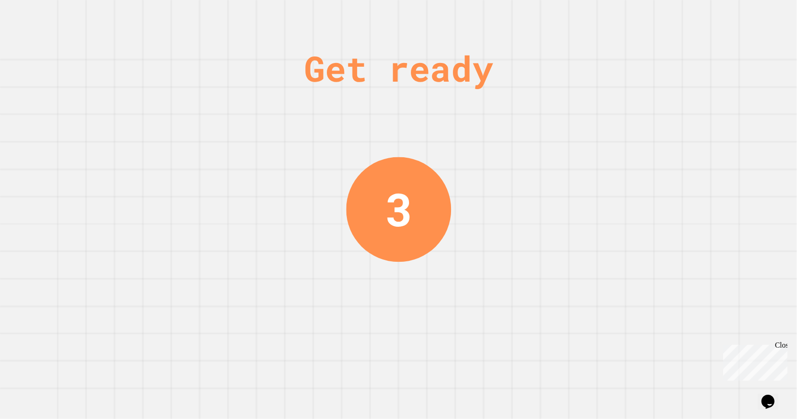
click at [691, 20] on div "Get ready 3" at bounding box center [398, 209] width 797 height 419
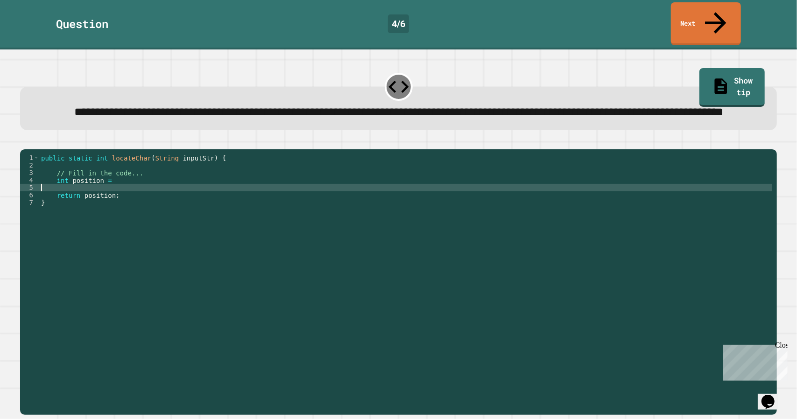
click at [282, 198] on div "public static int locateChar ( String inputStr ) { // Fill in the code... int p…" at bounding box center [406, 273] width 734 height 239
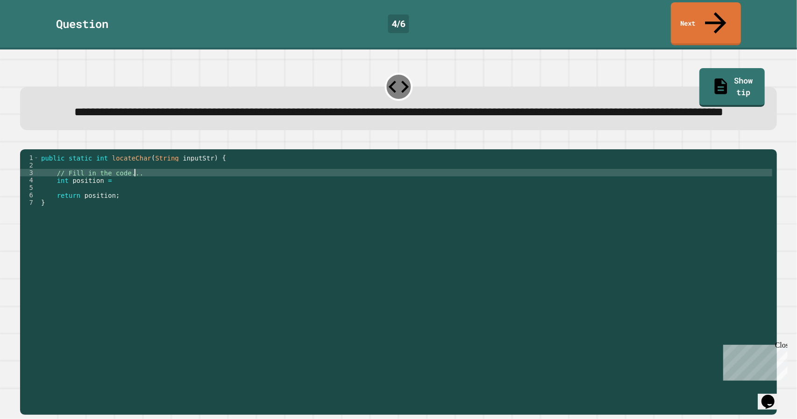
click at [268, 188] on div "public static int locateChar ( String inputStr ) { // Fill in the code... int p…" at bounding box center [406, 273] width 734 height 239
click at [261, 197] on div "public static int locateChar ( String inputStr ) { // Fill in the code... int p…" at bounding box center [406, 273] width 734 height 239
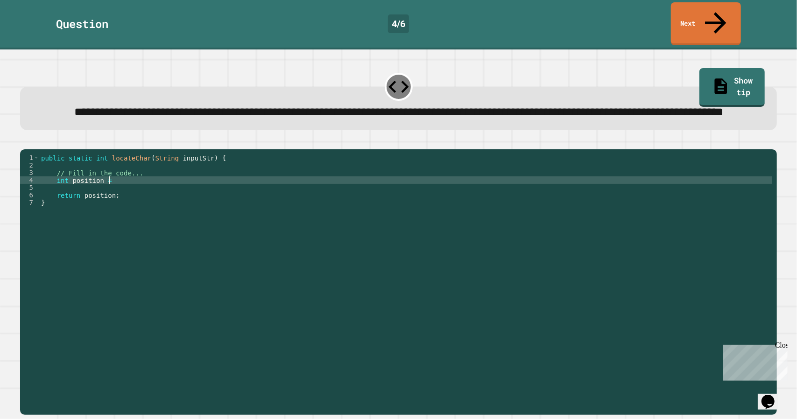
click at [261, 191] on div "public static int locateChar ( String inputStr ) { // Fill in the code... int p…" at bounding box center [406, 273] width 734 height 239
click at [175, 194] on div "public static int locateChar ( String inputStr ) { // Fill in the code... int p…" at bounding box center [406, 273] width 734 height 239
type textarea "**********"
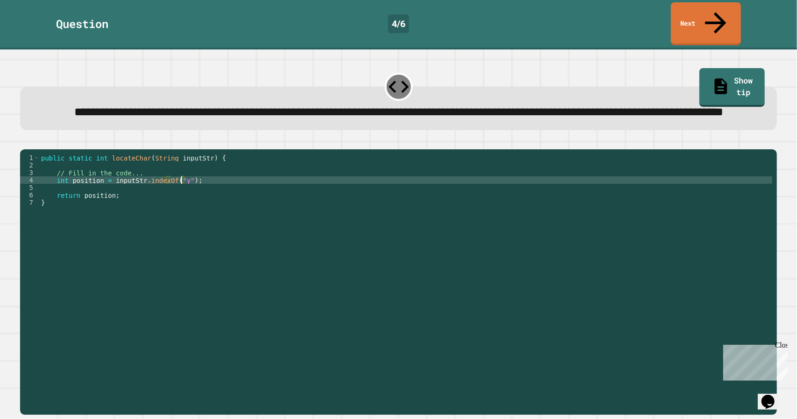
click at [25, 142] on icon "button" at bounding box center [25, 142] width 0 height 0
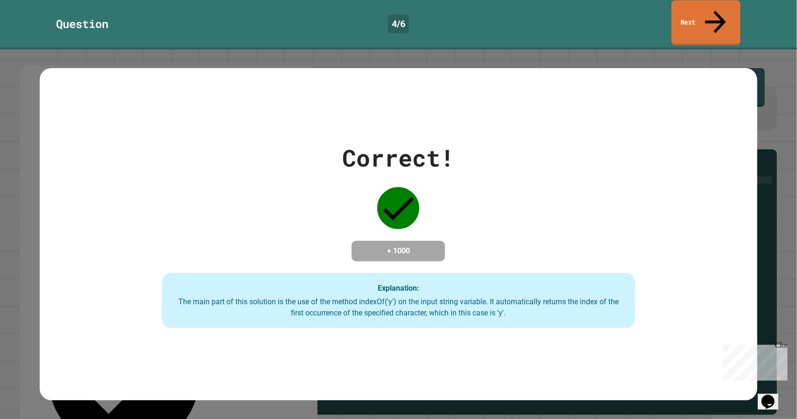
click at [678, 6] on link "Next" at bounding box center [706, 22] width 69 height 45
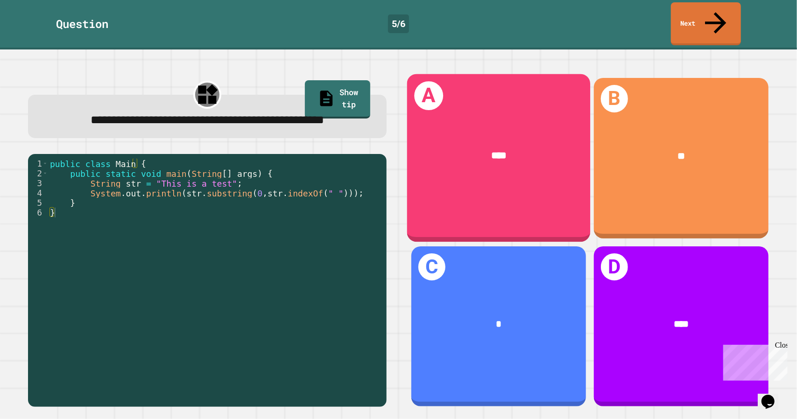
click at [457, 149] on div "****" at bounding box center [498, 156] width 143 height 15
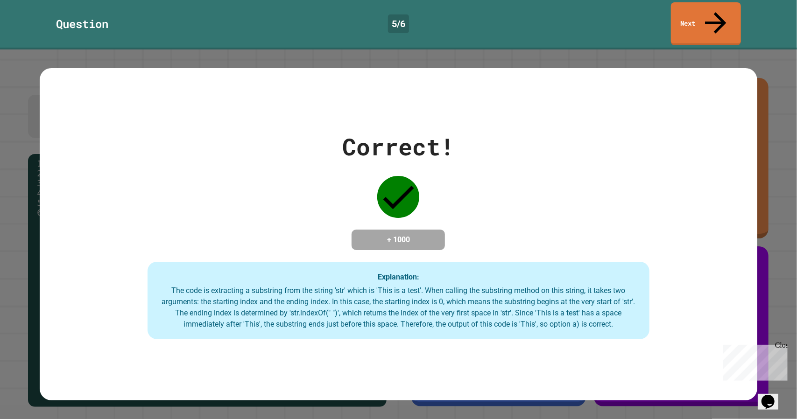
click at [706, 7] on link "Next" at bounding box center [706, 23] width 70 height 43
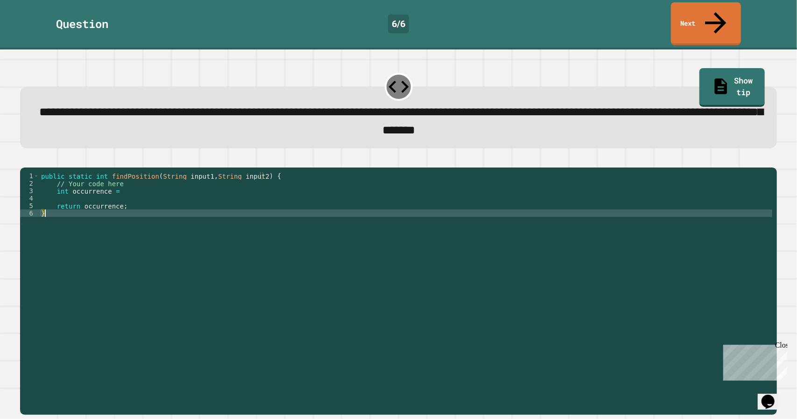
click at [439, 221] on div "public static int findPosition ( String input1 , String input2 ) { // Your code…" at bounding box center [406, 291] width 734 height 239
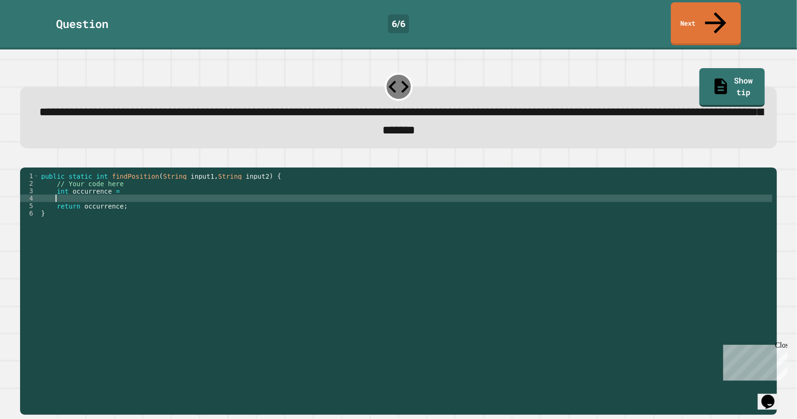
click at [146, 187] on div "public static int findPosition ( String input1 , String input2 ) { // Your code…" at bounding box center [406, 291] width 734 height 239
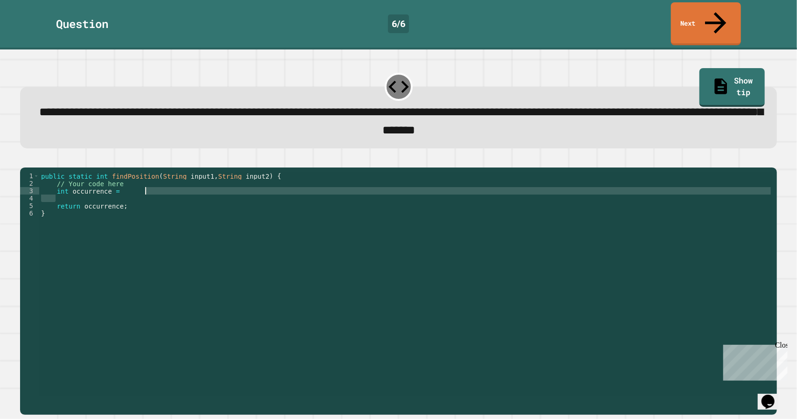
click at [146, 187] on div "public static int findPosition ( String input1 , String input2 ) { // Your code…" at bounding box center [406, 284] width 734 height 224
click at [146, 187] on div "public static int findPosition ( String input1 , String input2 ) { // Your code…" at bounding box center [406, 291] width 734 height 239
click at [123, 187] on div "public static int findPosition ( String input1 , String input2 ) { // Your code…" at bounding box center [406, 291] width 734 height 239
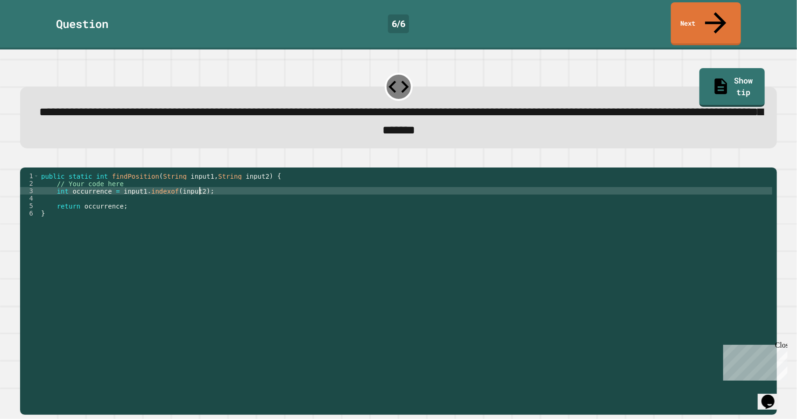
click at [25, 160] on icon "button" at bounding box center [25, 160] width 0 height 0
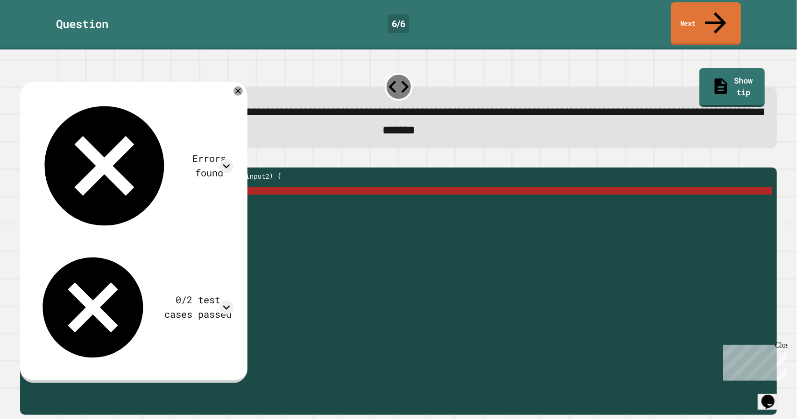
click at [162, 187] on div "public static int findPosition ( String input1 , String input2 ) { // Your code…" at bounding box center [406, 291] width 734 height 239
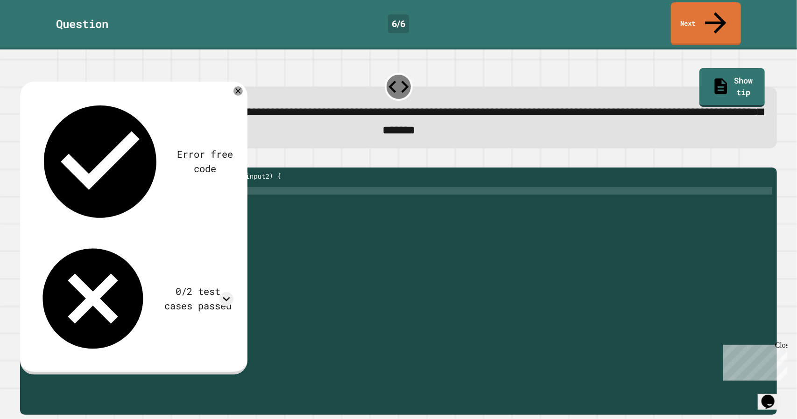
scroll to position [0, 8]
type textarea "**********"
click at [33, 163] on icon "button" at bounding box center [30, 166] width 5 height 7
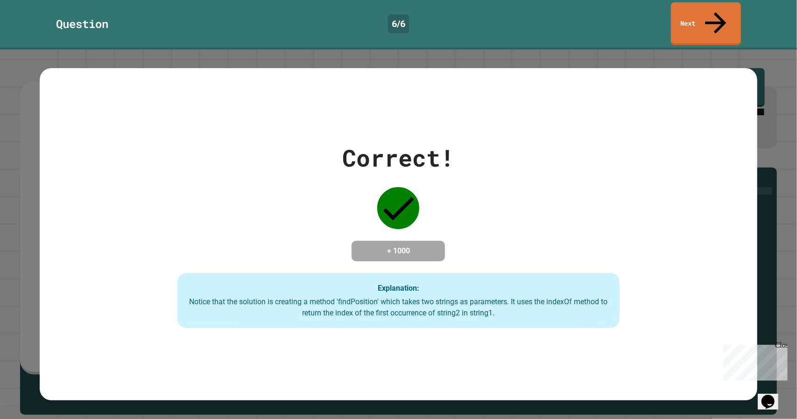
click at [680, 23] on div "Question 6 / 6 Next" at bounding box center [398, 25] width 797 height 50
click at [680, 20] on link "Next" at bounding box center [706, 22] width 68 height 45
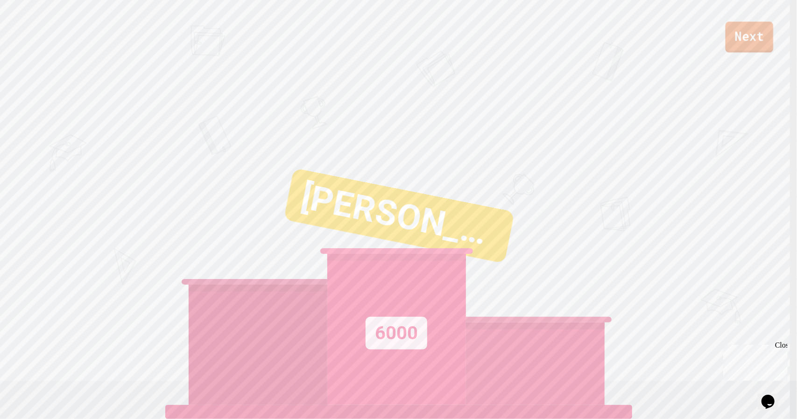
drag, startPoint x: 740, startPoint y: 43, endPoint x: 745, endPoint y: 33, distance: 10.9
click at [745, 33] on link "Next" at bounding box center [750, 36] width 48 height 31
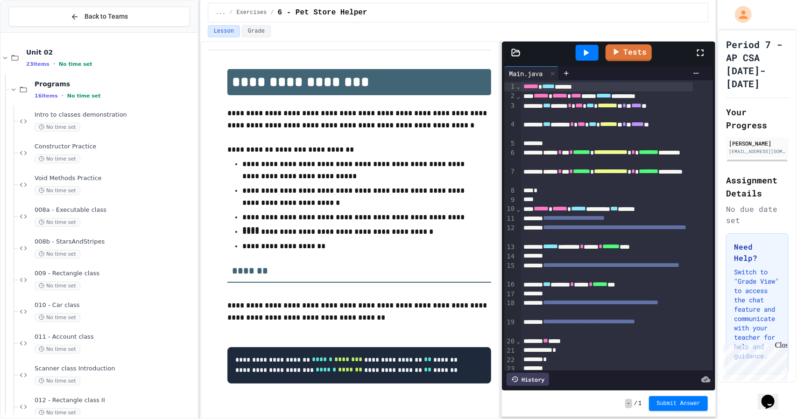
click at [588, 338] on div "** ****" at bounding box center [607, 341] width 172 height 9
click at [564, 341] on div "** ** *" at bounding box center [607, 341] width 172 height 9
click at [622, 337] on div "** * *** * ********* ** * *" at bounding box center [607, 341] width 172 height 9
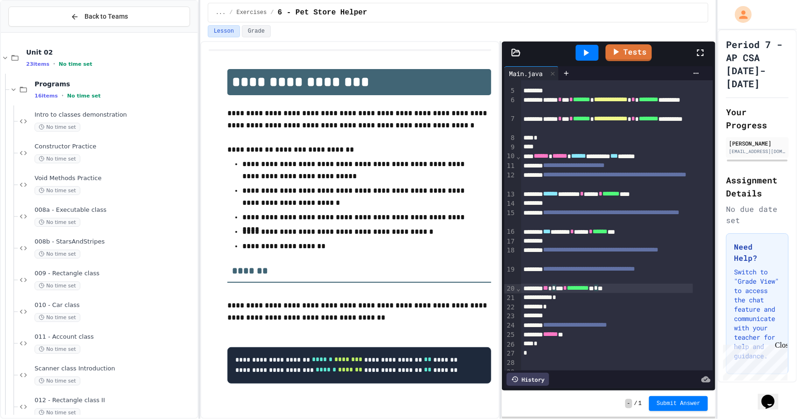
scroll to position [53, 0]
click at [580, 298] on div "*" at bounding box center [607, 297] width 172 height 9
click at [553, 299] on div "*" at bounding box center [607, 297] width 172 height 9
click at [588, 47] on icon at bounding box center [586, 52] width 11 height 11
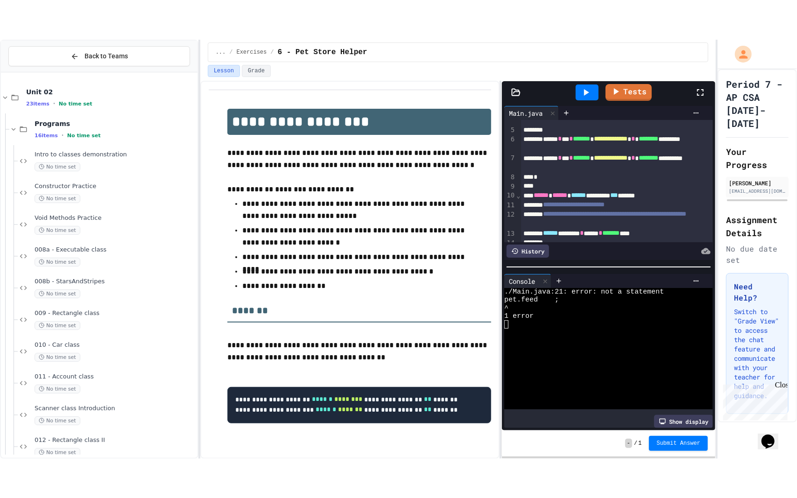
scroll to position [148, 0]
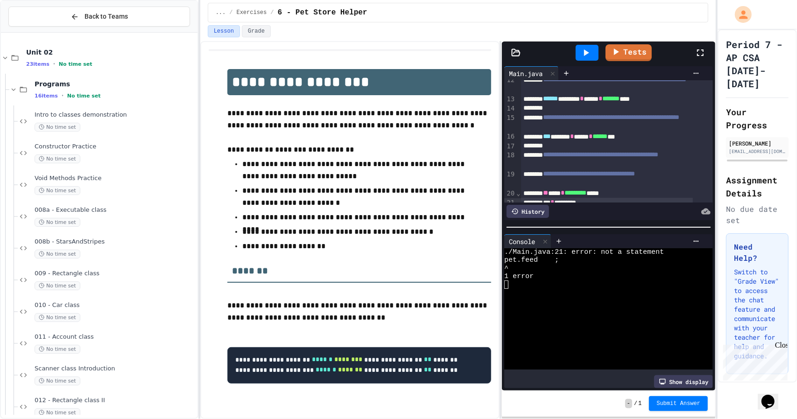
click at [701, 53] on icon at bounding box center [700, 52] width 11 height 11
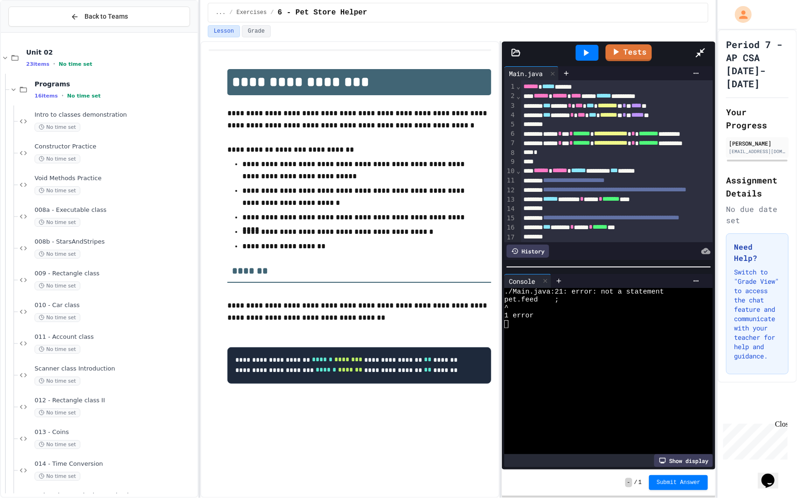
scroll to position [89, 0]
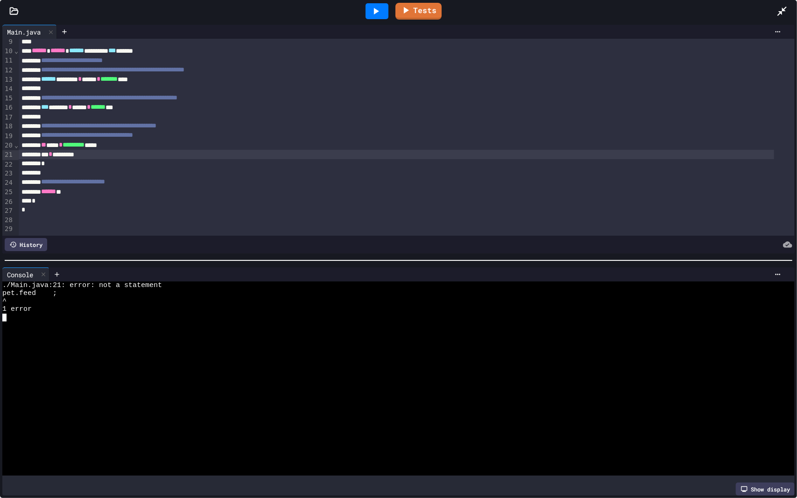
click at [145, 300] on div "^" at bounding box center [391, 302] width 778 height 8
click at [78, 150] on div "*** * *********" at bounding box center [397, 154] width 756 height 9
click at [389, 12] on div at bounding box center [377, 11] width 32 height 25
click at [375, 14] on icon at bounding box center [376, 11] width 5 height 7
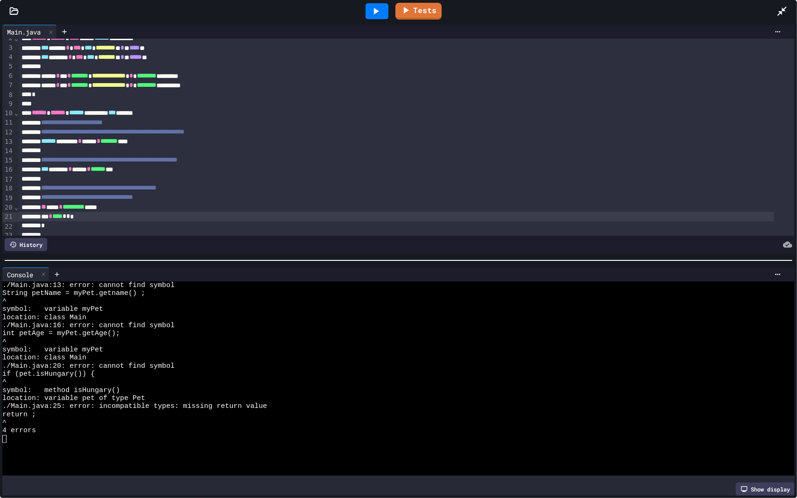
scroll to position [16, 0]
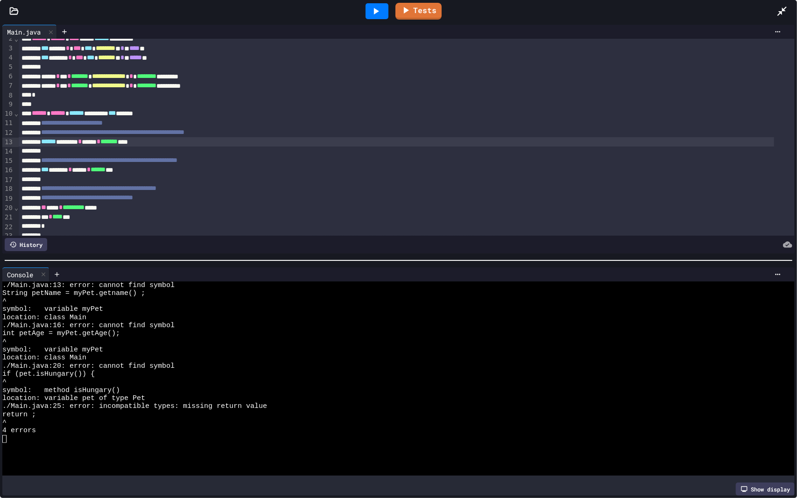
click at [118, 144] on div "****** ******* * ***** * ******* ****" at bounding box center [397, 141] width 756 height 9
click at [103, 172] on div "*** ****** * ***** * ****** ***" at bounding box center [397, 169] width 756 height 9
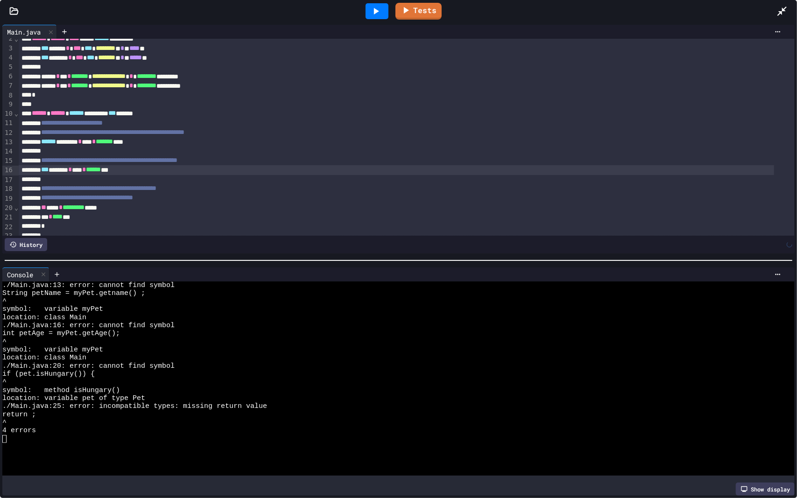
scroll to position [44, 0]
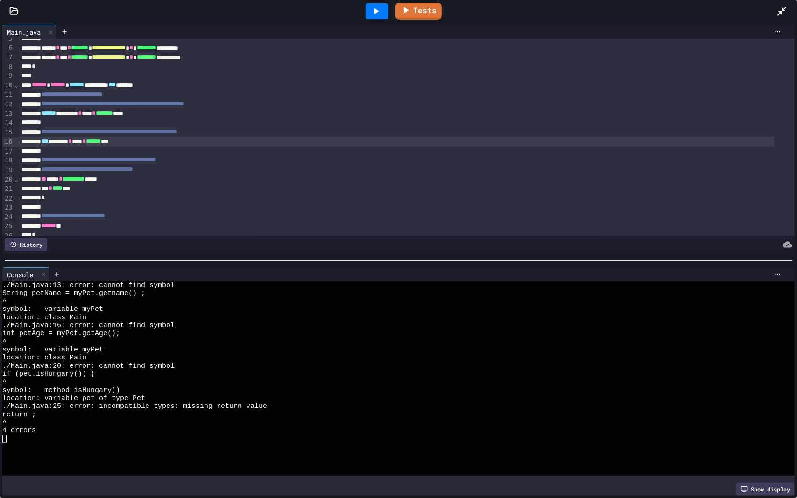
click at [65, 181] on div "** **** * ********* *****" at bounding box center [397, 179] width 756 height 9
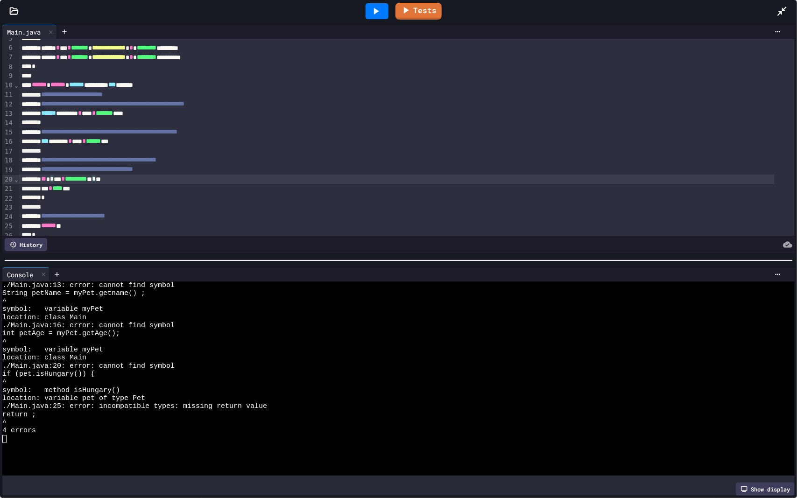
click at [373, 8] on icon at bounding box center [375, 11] width 11 height 11
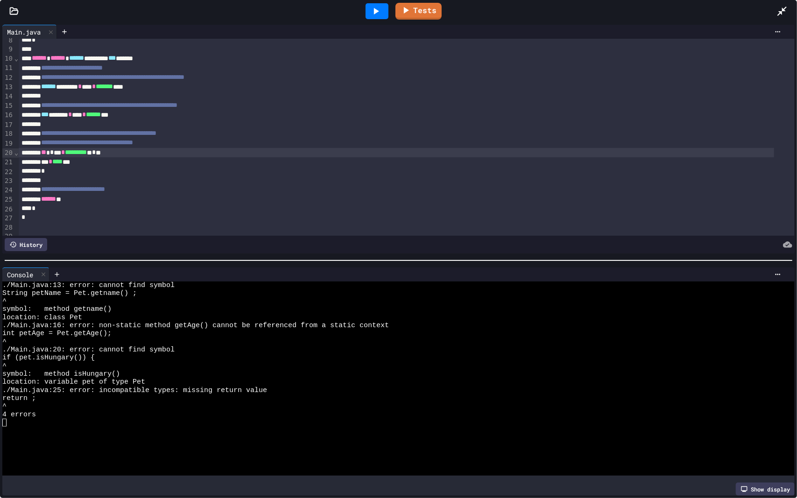
scroll to position [0, 0]
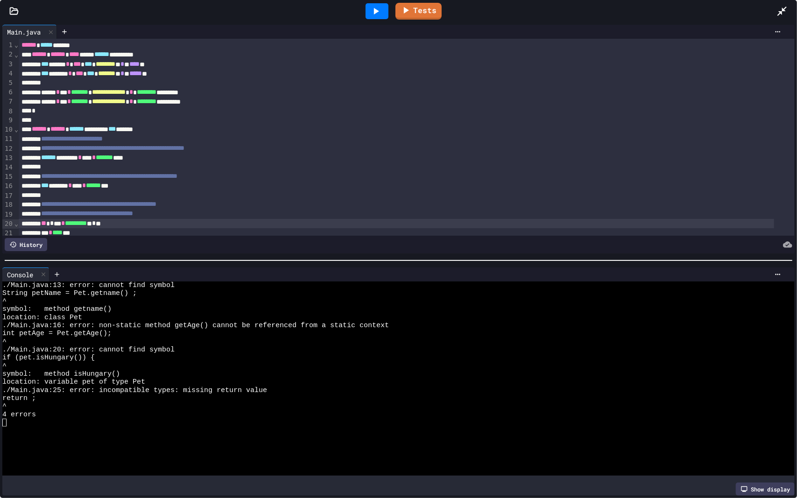
click at [115, 159] on div "****** ******* * *** * ******* ****" at bounding box center [397, 157] width 756 height 9
click at [93, 185] on div "*** ****** * *** * ****** ***" at bounding box center [397, 185] width 756 height 9
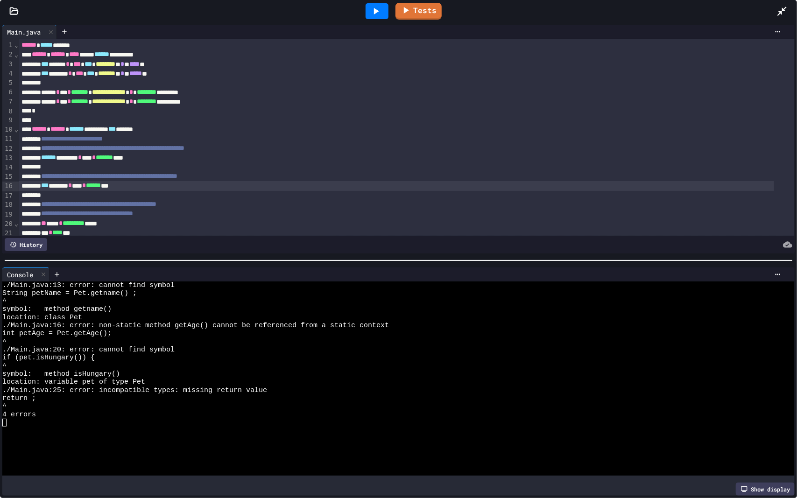
click at [98, 186] on div "*** ****** * *** * ****** ***" at bounding box center [397, 185] width 756 height 9
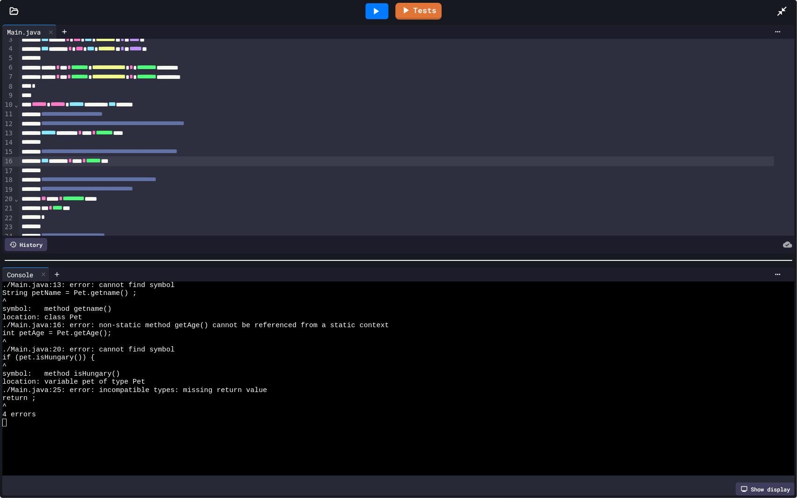
scroll to position [31, 0]
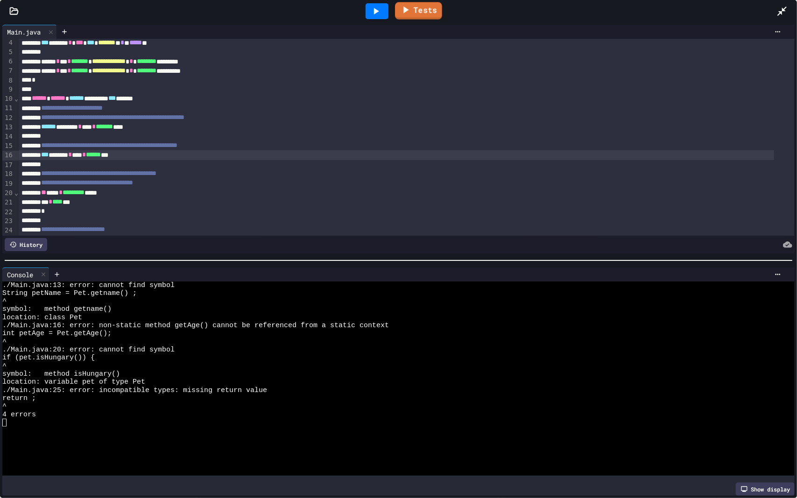
click at [383, 9] on div at bounding box center [377, 11] width 23 height 16
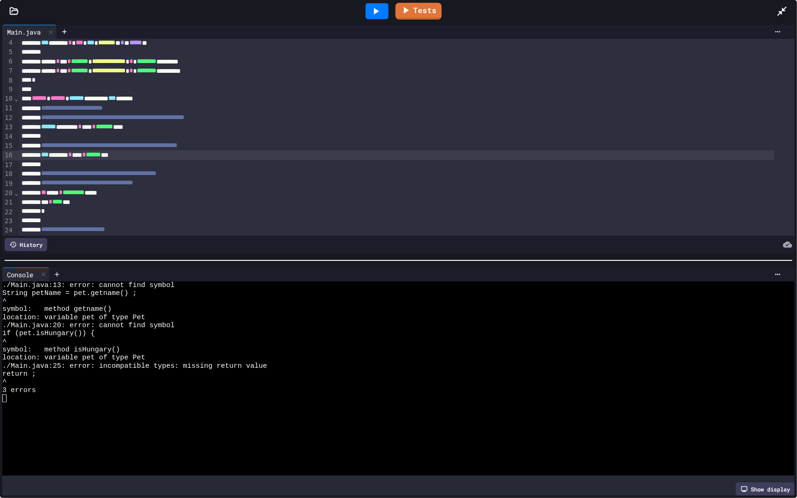
scroll to position [89, 0]
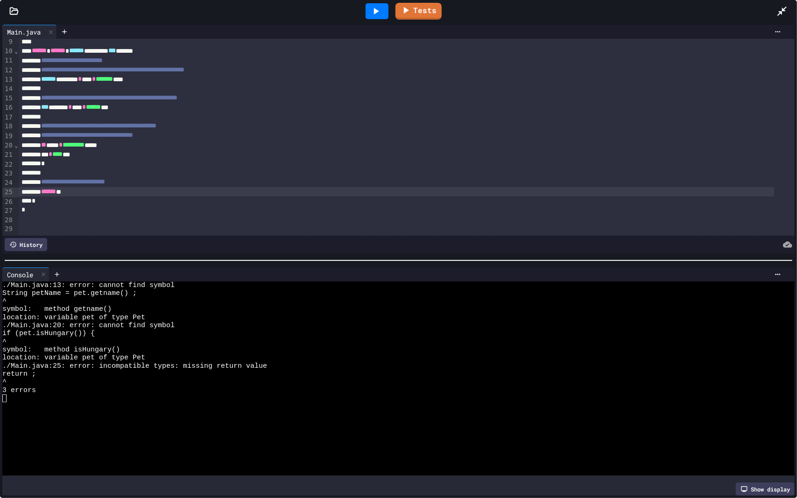
click at [78, 187] on div "****** *" at bounding box center [397, 191] width 756 height 9
click at [377, 11] on icon at bounding box center [376, 11] width 5 height 7
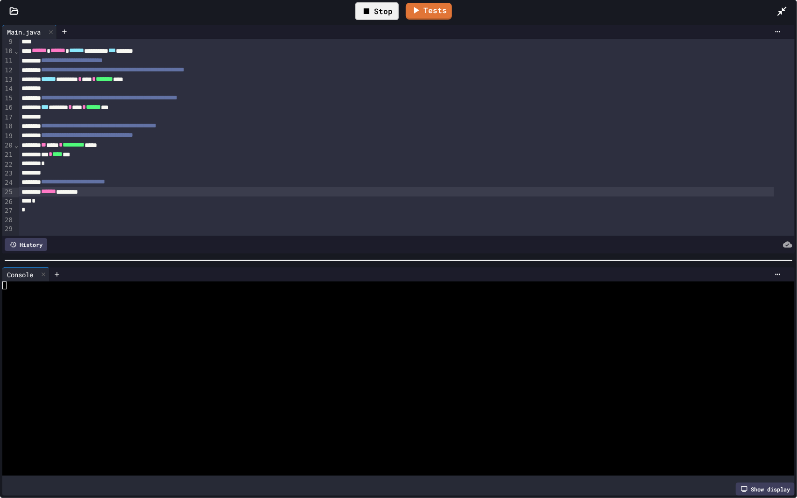
scroll to position [66, 0]
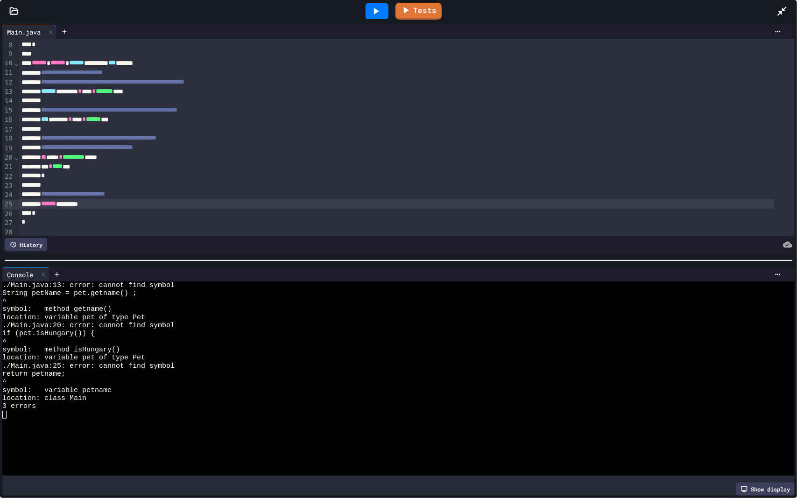
click at [381, 16] on icon at bounding box center [375, 11] width 11 height 11
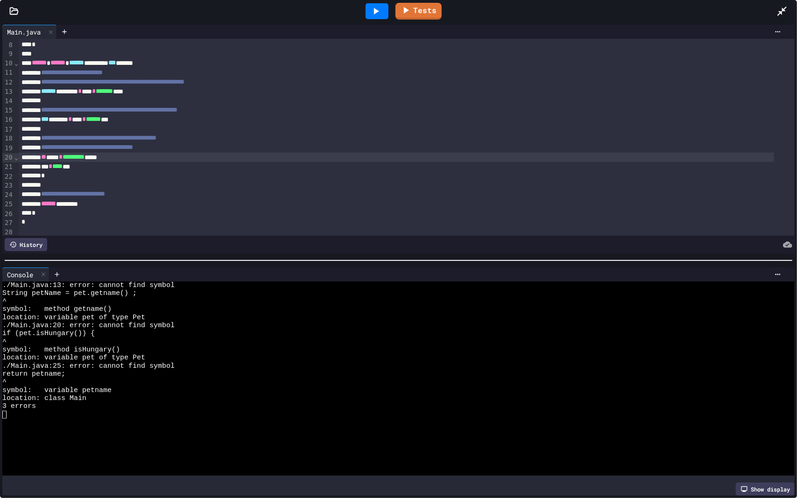
click at [85, 158] on span "*********" at bounding box center [74, 157] width 22 height 7
click at [386, 14] on div at bounding box center [377, 11] width 23 height 16
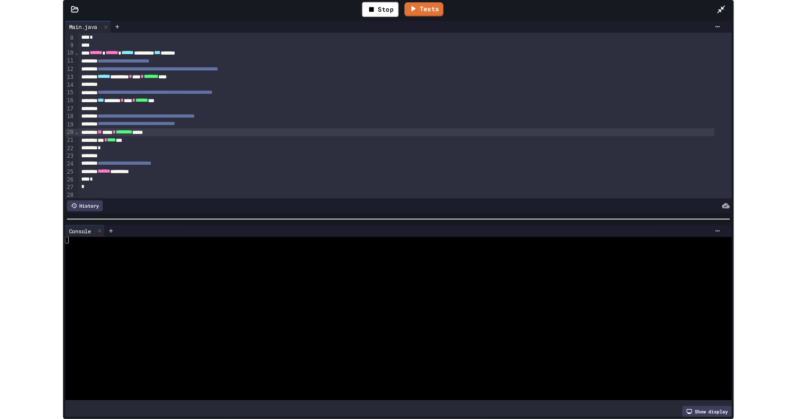
scroll to position [89, 0]
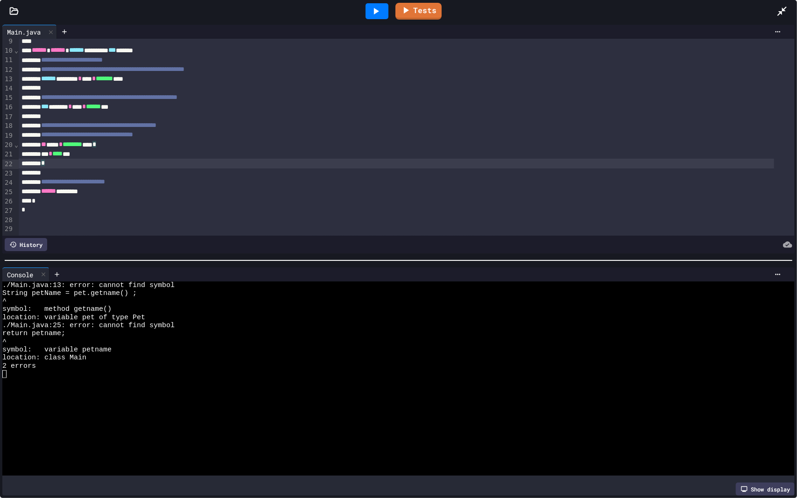
click at [300, 158] on div "**********" at bounding box center [407, 97] width 776 height 275
click at [87, 187] on div "****** ********" at bounding box center [397, 191] width 756 height 9
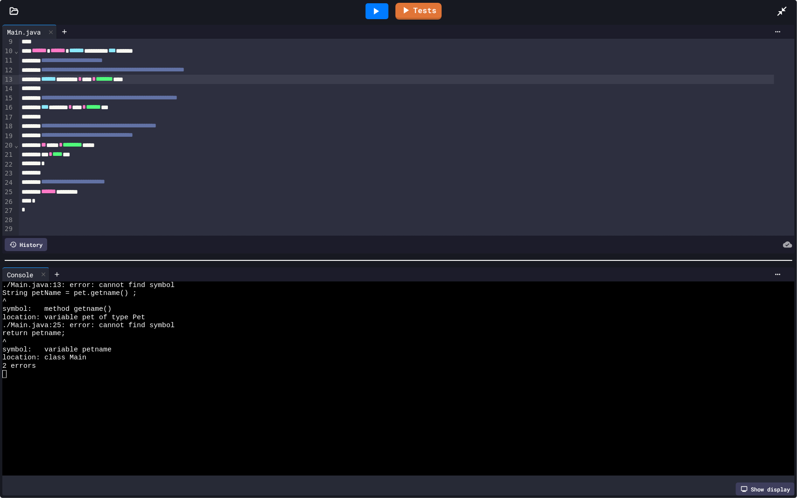
click at [113, 76] on span "*******" at bounding box center [104, 79] width 17 height 7
click at [382, 13] on icon at bounding box center [375, 11] width 11 height 11
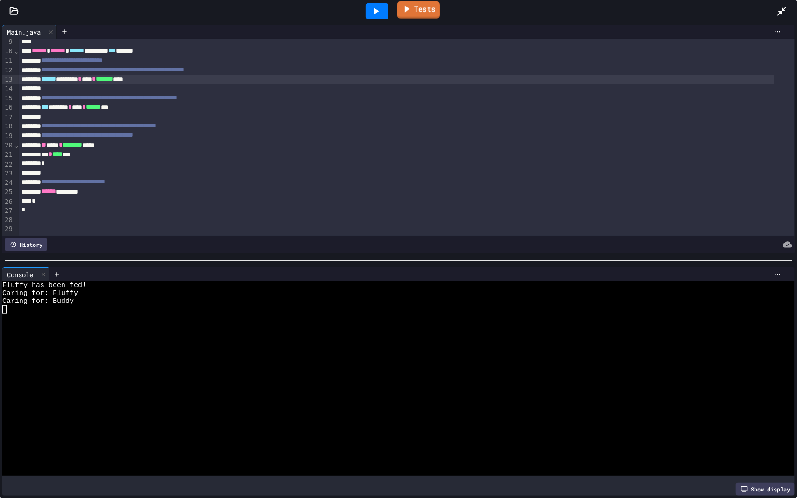
click at [426, 6] on link "Tests" at bounding box center [418, 10] width 43 height 18
click at [414, 18] on link "Tests" at bounding box center [419, 10] width 46 height 18
click at [412, 13] on link "Tests" at bounding box center [419, 10] width 43 height 18
click at [412, 13] on link "Tests" at bounding box center [419, 10] width 46 height 18
click at [776, 14] on div "Tests" at bounding box center [402, 11] width 749 height 25
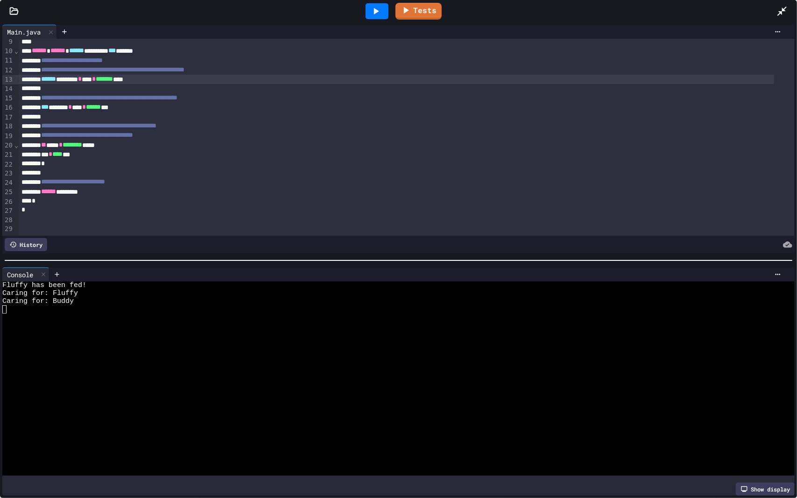
click at [419, 7] on link "Tests" at bounding box center [419, 11] width 46 height 17
click at [422, 14] on link "Tests" at bounding box center [418, 10] width 47 height 17
click at [788, 8] on icon at bounding box center [782, 11] width 11 height 11
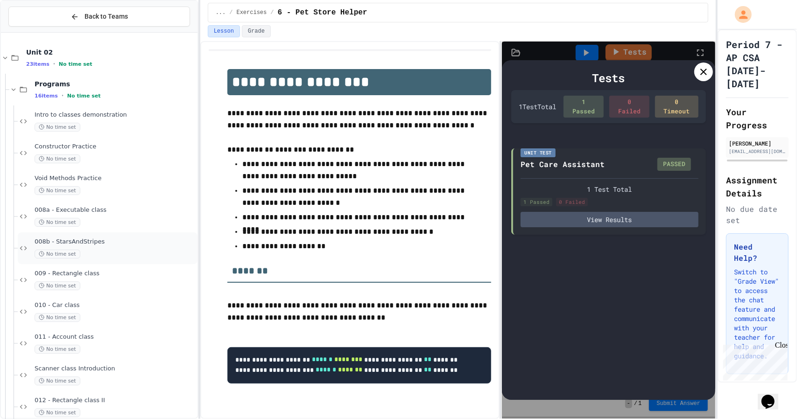
scroll to position [70, 0]
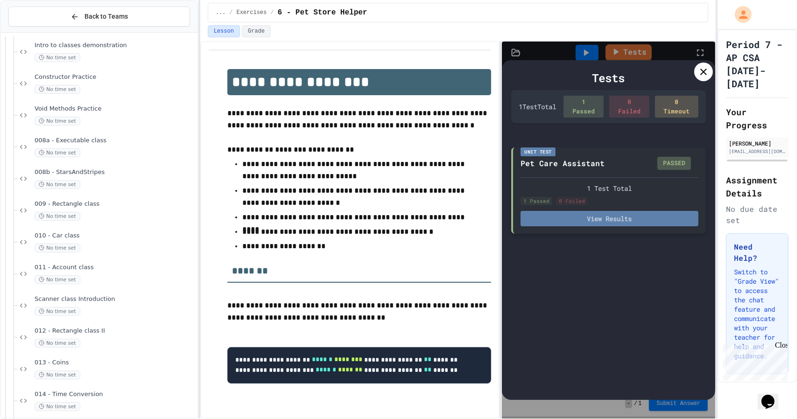
click at [646, 214] on button "View Results" at bounding box center [610, 218] width 178 height 15
click at [701, 70] on icon at bounding box center [703, 71] width 11 height 11
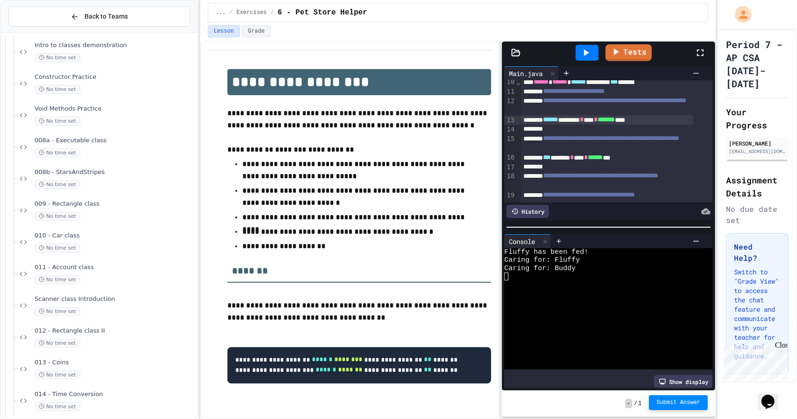
click at [691, 411] on button "Submit Answer" at bounding box center [678, 403] width 59 height 15
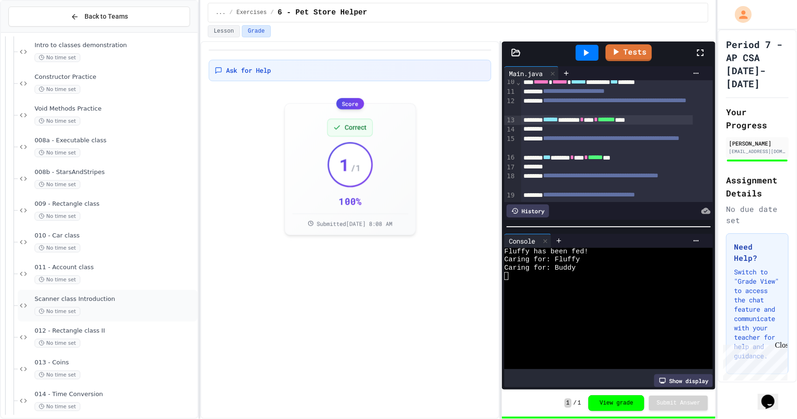
click at [143, 292] on div "Scanner class Introduction No time set" at bounding box center [108, 306] width 180 height 32
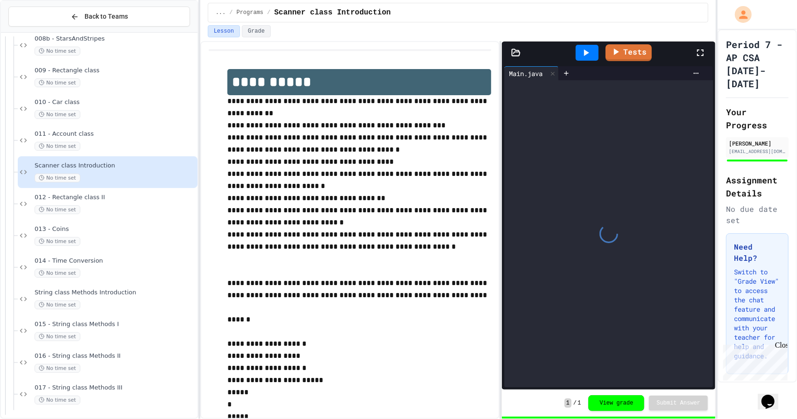
scroll to position [490, 0]
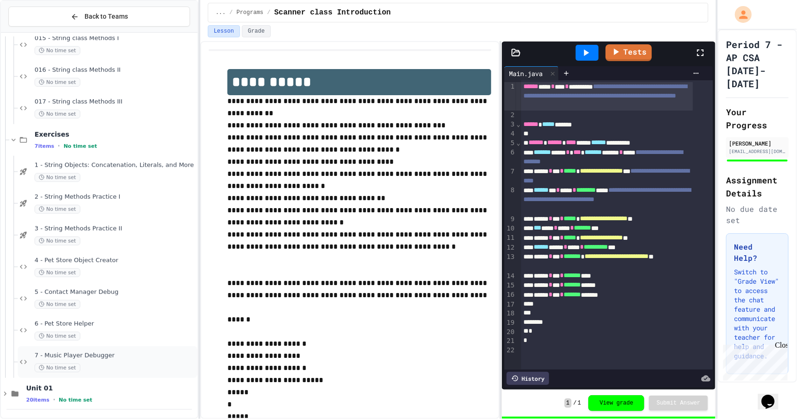
click at [106, 356] on span "7 - Music Player Debugger" at bounding box center [115, 356] width 161 height 8
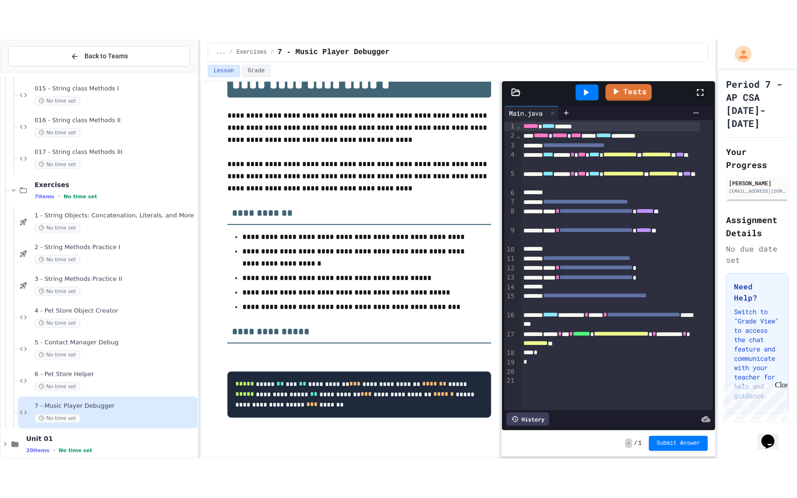
scroll to position [41, 0]
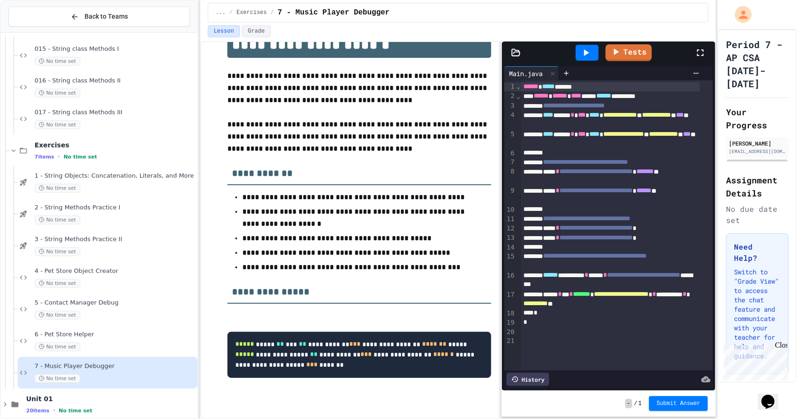
click at [700, 53] on icon at bounding box center [700, 52] width 11 height 11
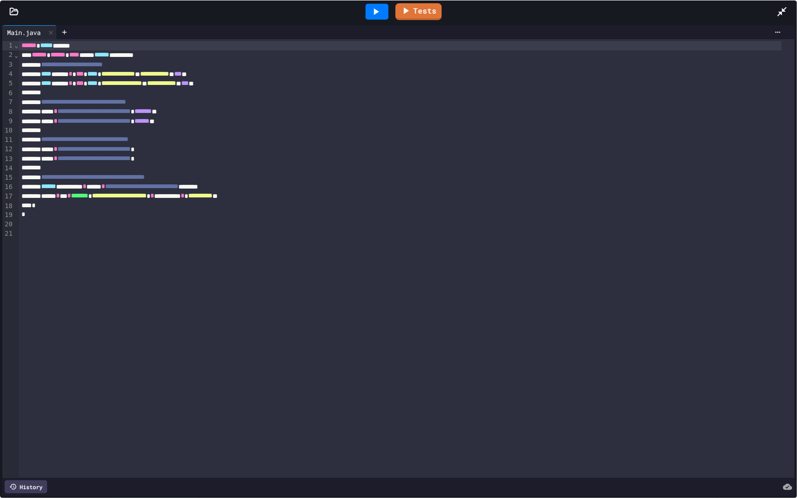
scroll to position [411, 0]
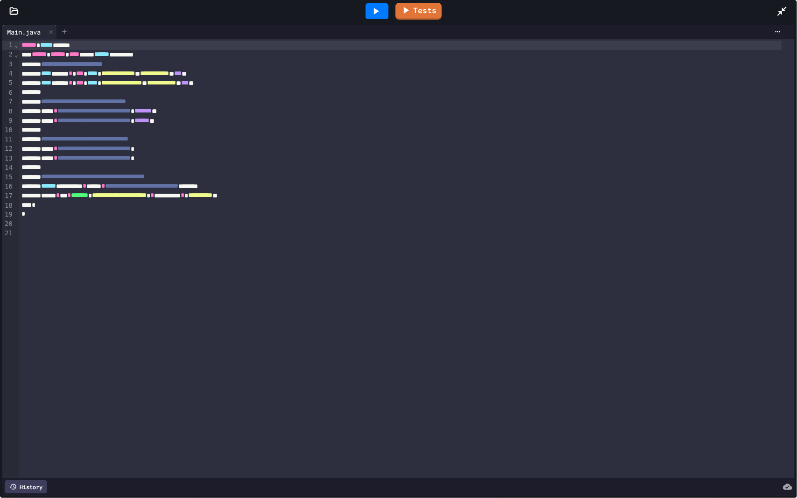
click at [66, 30] on icon at bounding box center [64, 31] width 7 height 7
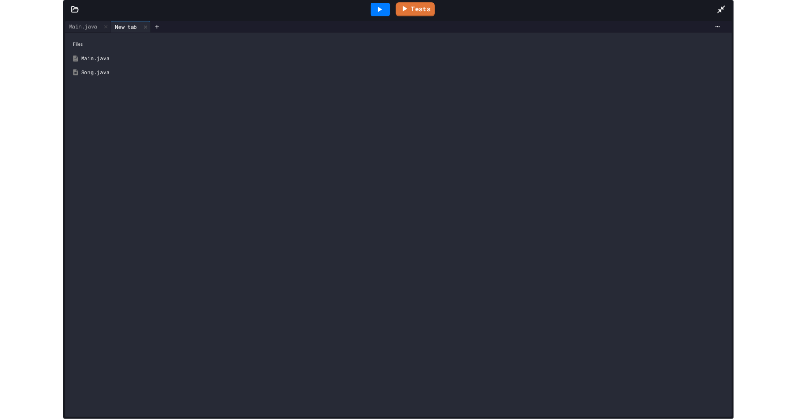
scroll to position [411, 0]
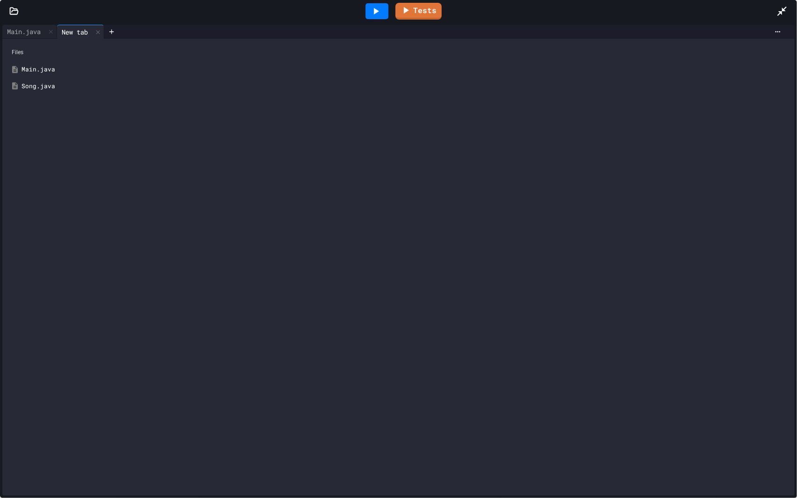
click at [43, 87] on div "Song.java" at bounding box center [405, 86] width 768 height 9
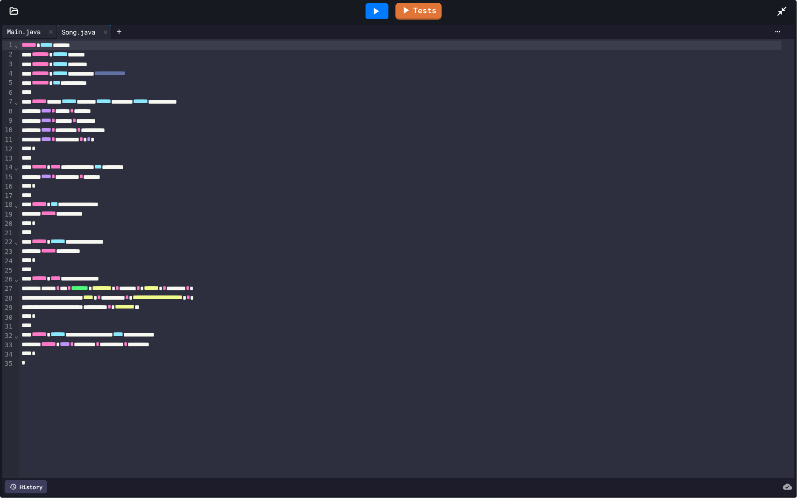
click at [35, 31] on div "Main.java" at bounding box center [23, 32] width 43 height 10
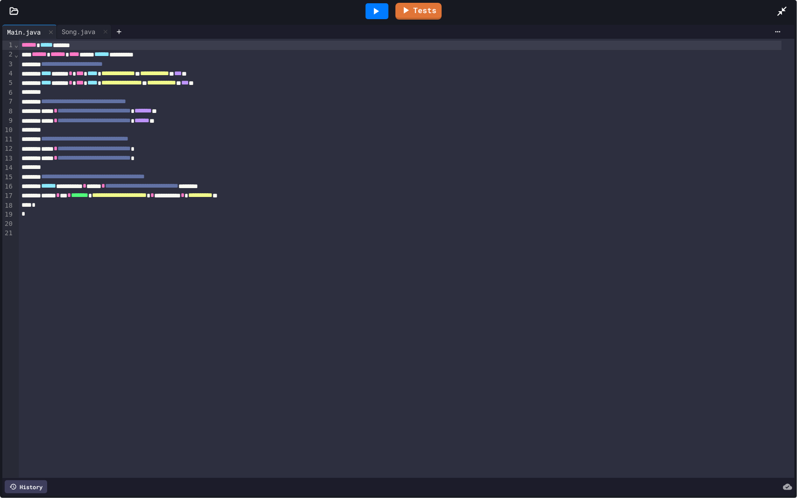
click at [215, 114] on div "**********" at bounding box center [400, 110] width 763 height 9
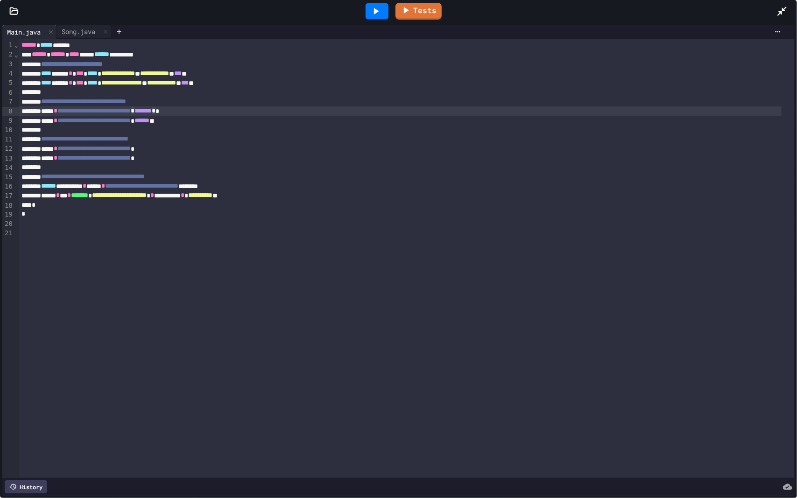
click at [131, 109] on span "**********" at bounding box center [93, 110] width 73 height 7
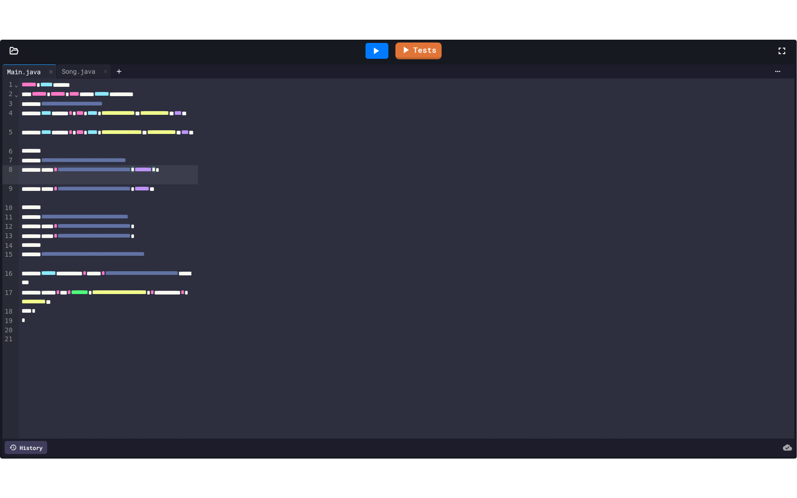
scroll to position [31, 0]
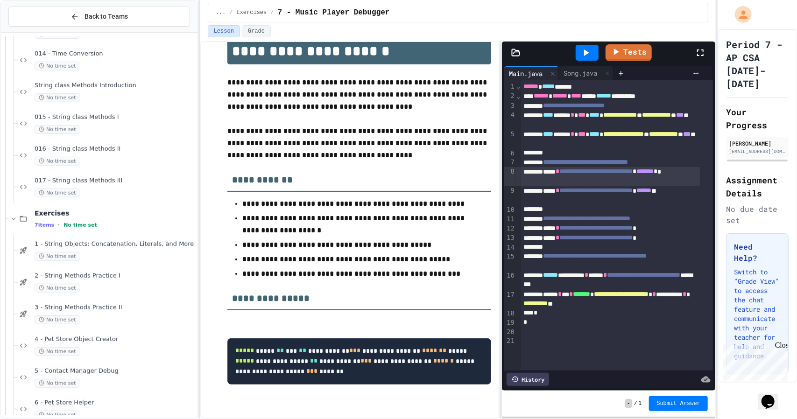
click at [698, 55] on icon at bounding box center [700, 53] width 7 height 7
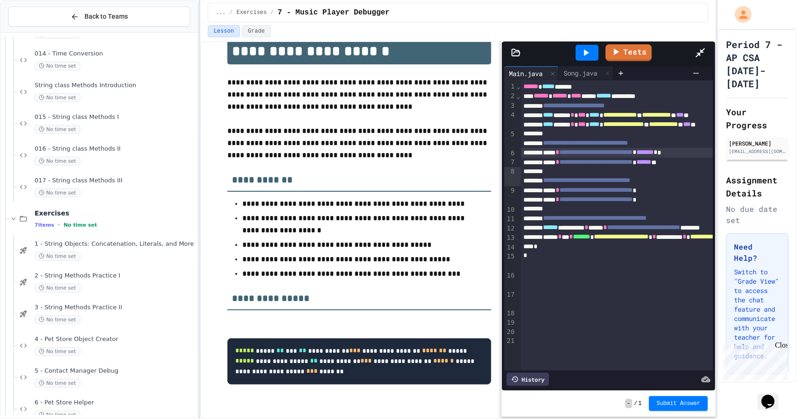
scroll to position [0, 0]
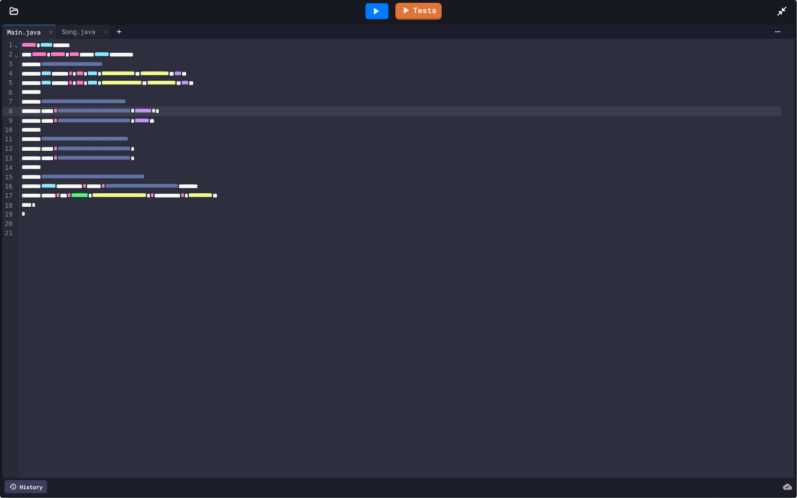
drag, startPoint x: 698, startPoint y: 111, endPoint x: 638, endPoint y: 104, distance: 60.2
click at [698, 111] on div "**********" at bounding box center [400, 110] width 763 height 9
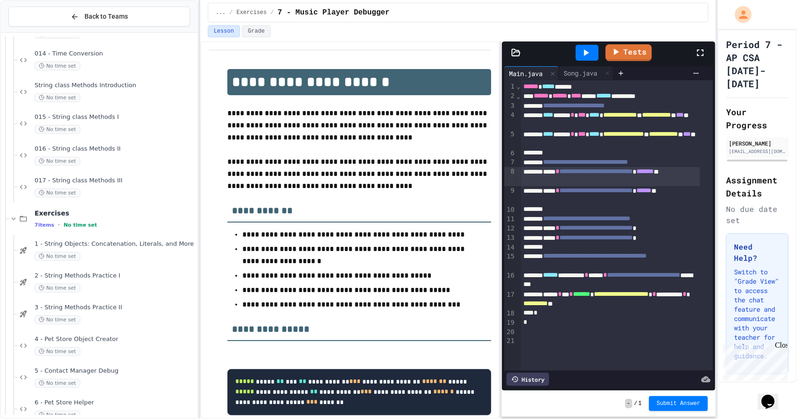
click at [702, 55] on icon at bounding box center [700, 52] width 11 height 11
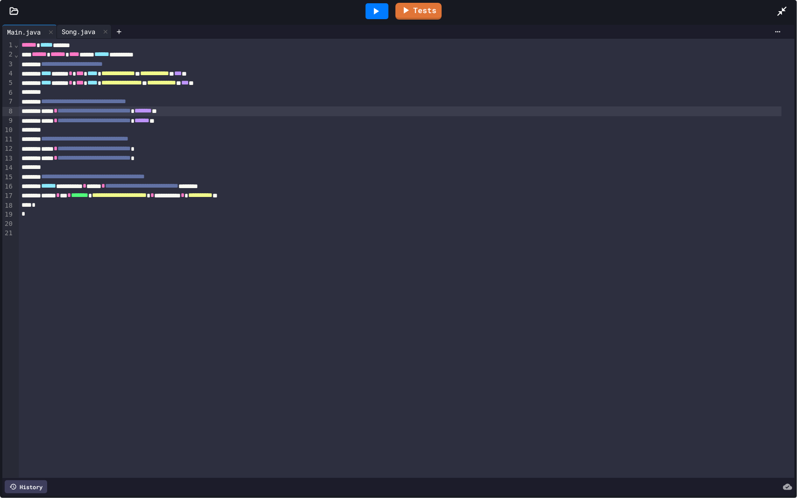
click at [72, 33] on div "Song.java" at bounding box center [78, 32] width 43 height 10
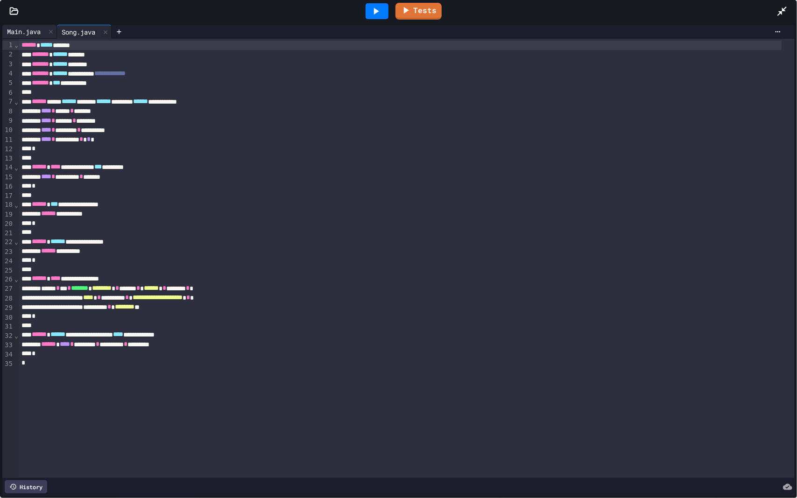
click at [26, 29] on div "Main.java" at bounding box center [23, 32] width 43 height 10
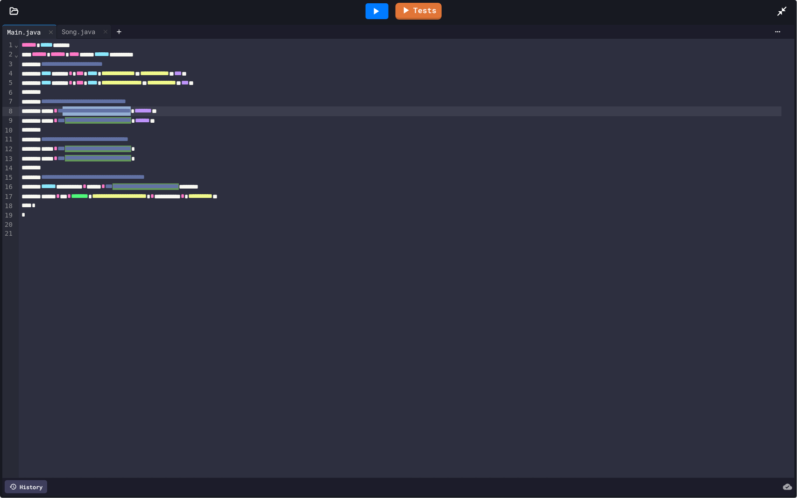
drag, startPoint x: 181, startPoint y: 110, endPoint x: 78, endPoint y: 108, distance: 103.2
click at [78, 108] on span "**********" at bounding box center [93, 110] width 73 height 7
click at [183, 111] on div "**********" at bounding box center [400, 110] width 763 height 9
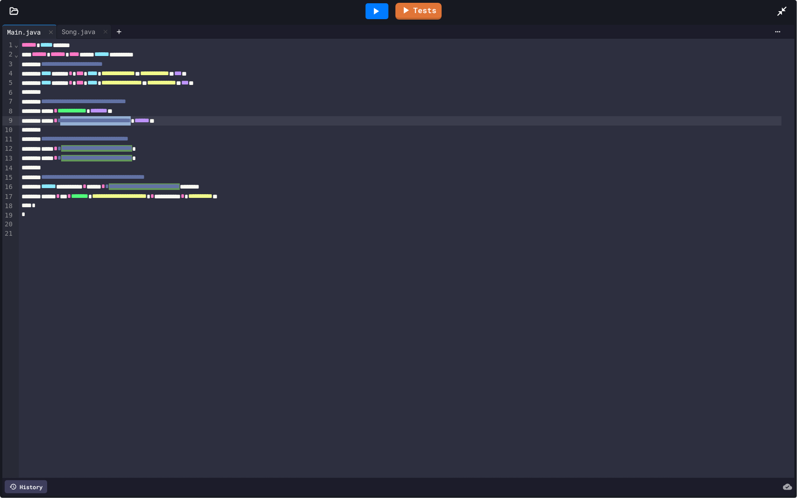
drag, startPoint x: 183, startPoint y: 121, endPoint x: 74, endPoint y: 118, distance: 108.9
click at [74, 118] on div "**********" at bounding box center [400, 120] width 763 height 9
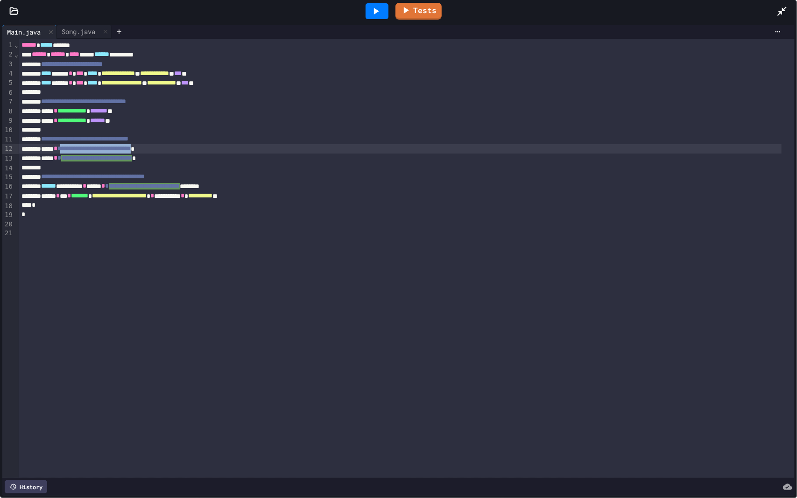
drag, startPoint x: 184, startPoint y: 148, endPoint x: 74, endPoint y: 147, distance: 109.8
click at [74, 147] on div "**********" at bounding box center [400, 148] width 763 height 9
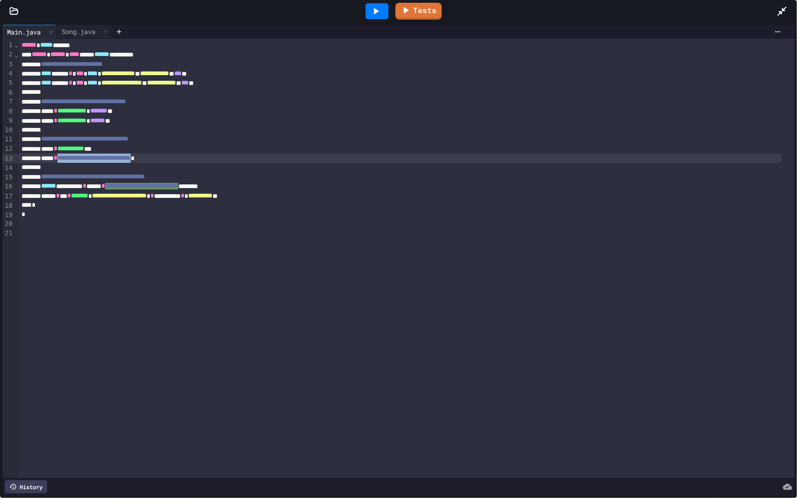
drag, startPoint x: 181, startPoint y: 159, endPoint x: 72, endPoint y: 160, distance: 109.3
click at [72, 160] on span "**********" at bounding box center [93, 158] width 73 height 7
click at [178, 185] on span "**********" at bounding box center [141, 186] width 73 height 7
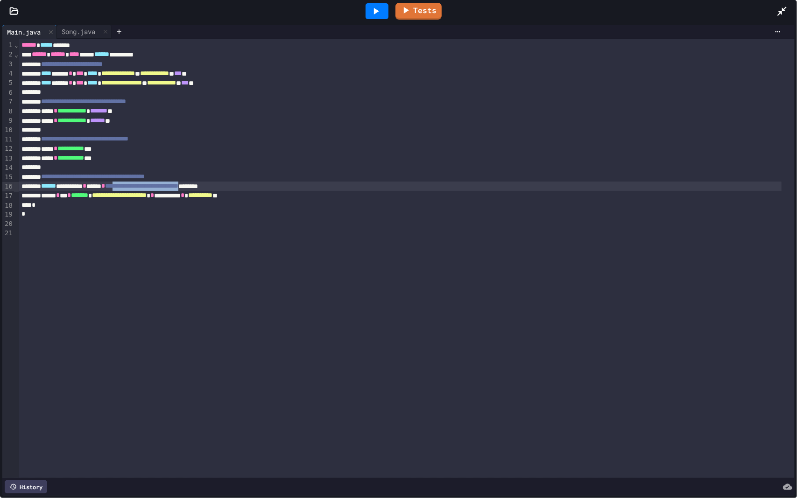
drag, startPoint x: 250, startPoint y: 185, endPoint x: 148, endPoint y: 183, distance: 102.3
click at [148, 183] on span "**********" at bounding box center [141, 186] width 73 height 7
click at [375, 14] on icon at bounding box center [375, 11] width 11 height 11
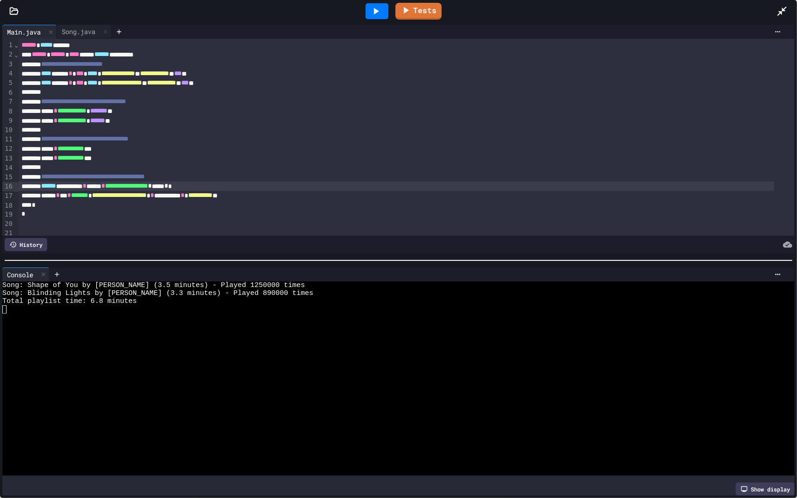
click at [785, 5] on div at bounding box center [787, 11] width 21 height 25
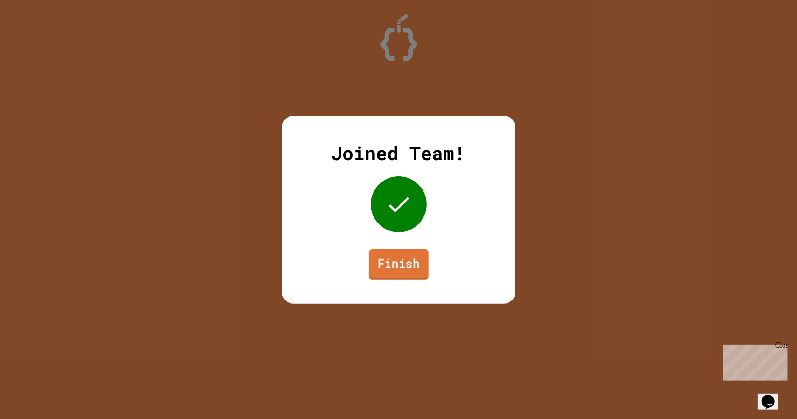
click at [392, 274] on link "Finish" at bounding box center [399, 264] width 60 height 31
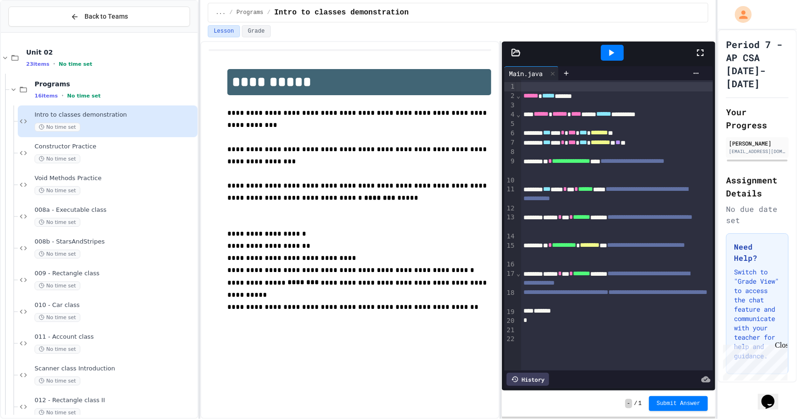
click at [405, 108] on p "**********" at bounding box center [359, 119] width 264 height 24
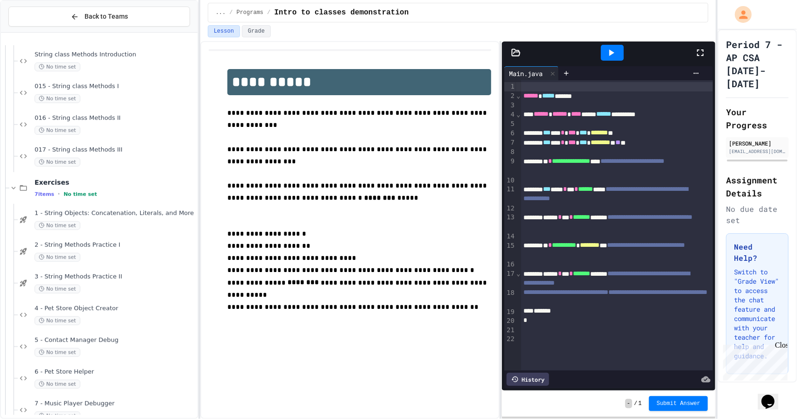
scroll to position [490, 0]
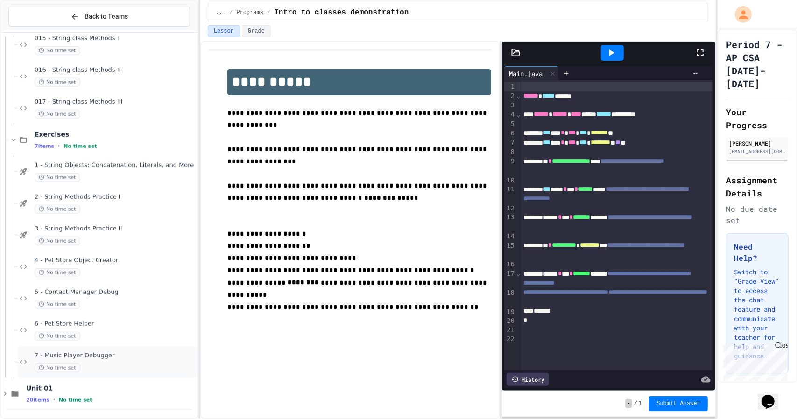
click at [77, 356] on span "7 - Music Player Debugger" at bounding box center [115, 356] width 161 height 8
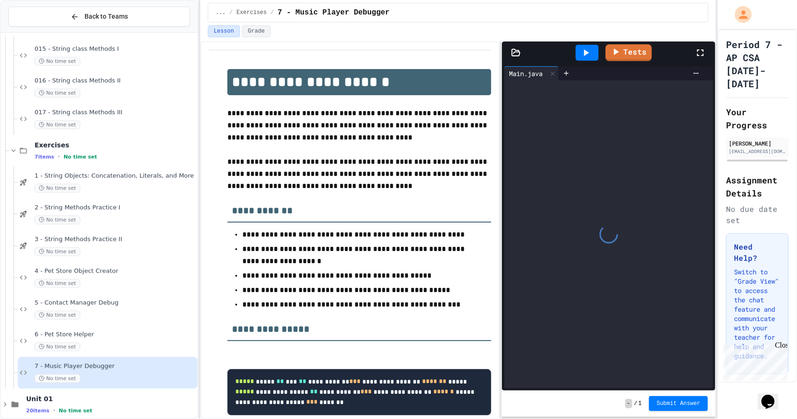
scroll to position [58, 0]
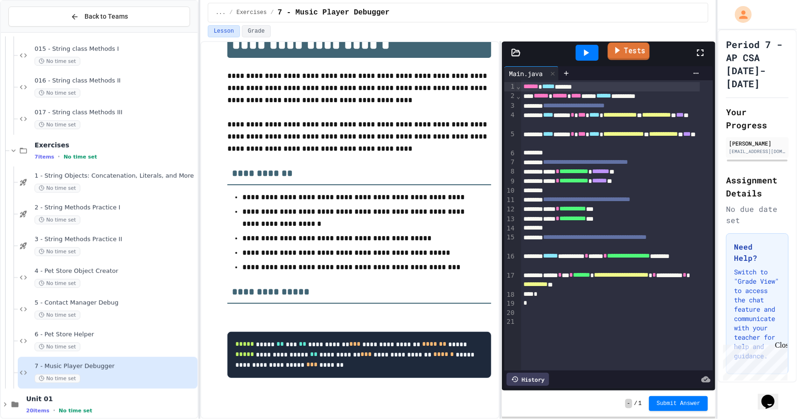
click at [614, 57] on link "Tests" at bounding box center [629, 52] width 42 height 18
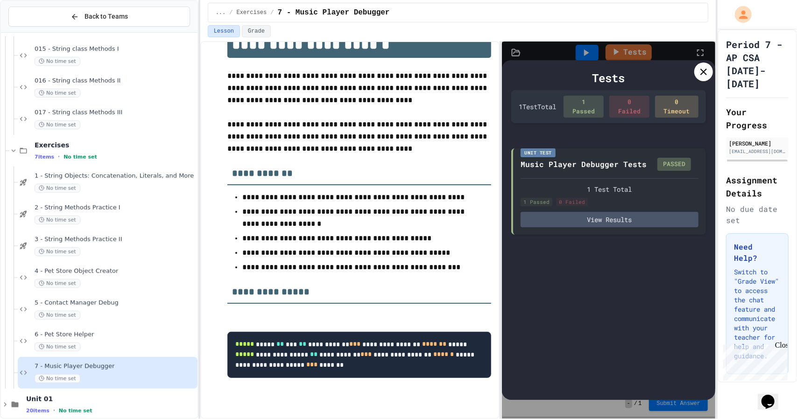
click at [696, 79] on div "Tests" at bounding box center [608, 78] width 195 height 17
click at [699, 79] on div at bounding box center [704, 72] width 19 height 19
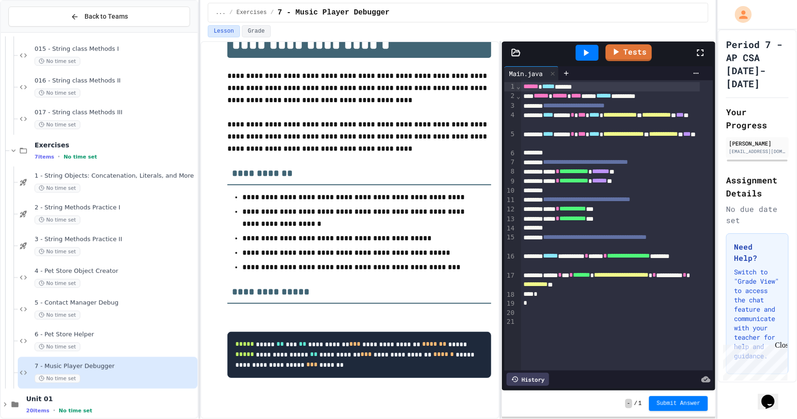
click at [676, 401] on span "Submit Answer" at bounding box center [679, 403] width 44 height 7
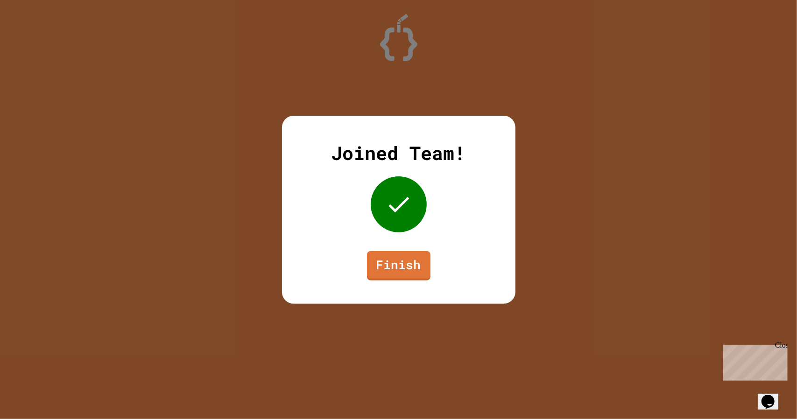
click at [405, 249] on div "Joined Team! Finish" at bounding box center [399, 210] width 234 height 188
click at [385, 281] on div "Joined Team! Finish" at bounding box center [399, 210] width 234 height 188
click at [384, 271] on link "Finish" at bounding box center [399, 264] width 60 height 31
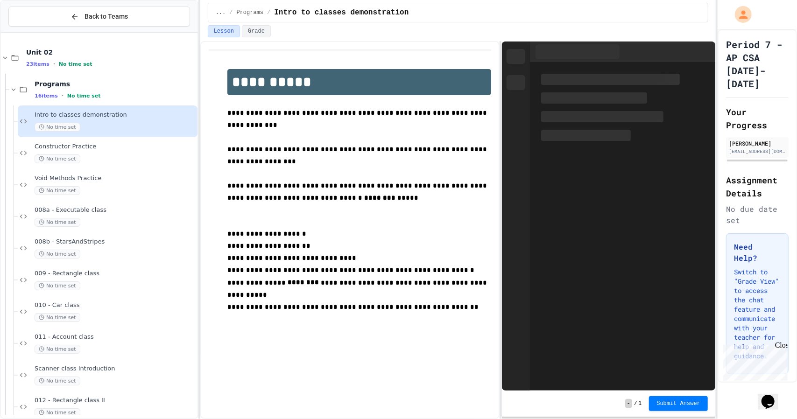
scroll to position [490, 0]
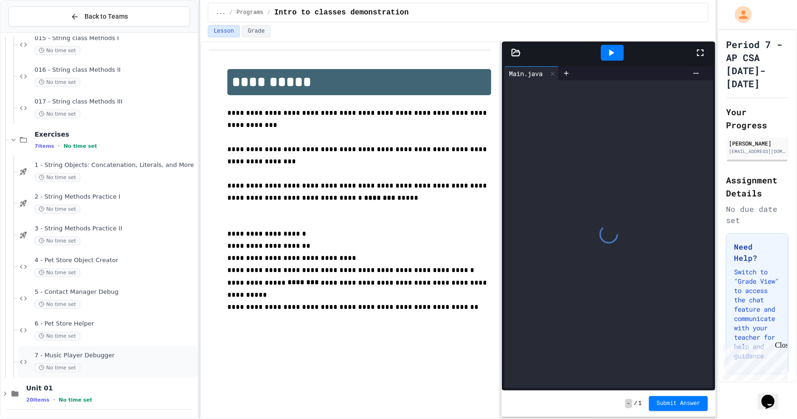
click at [87, 356] on span "7 - Music Player Debugger" at bounding box center [115, 356] width 161 height 8
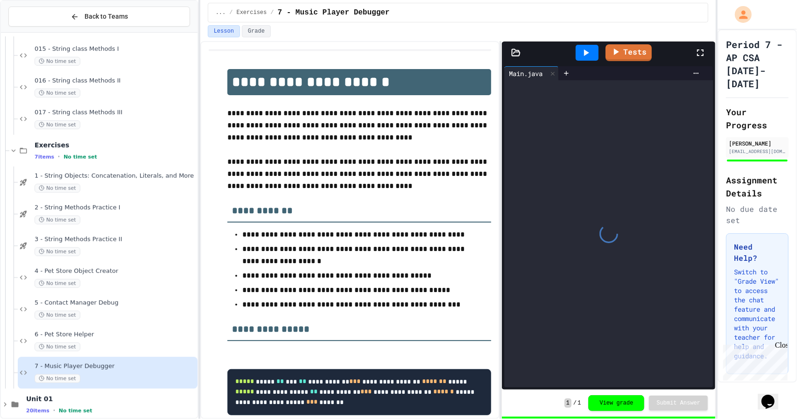
scroll to position [58, 0]
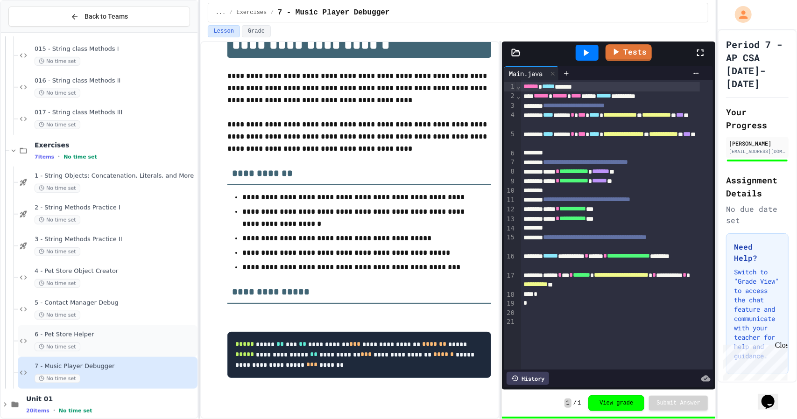
click at [94, 338] on span "6 - Pet Store Helper" at bounding box center [115, 335] width 161 height 8
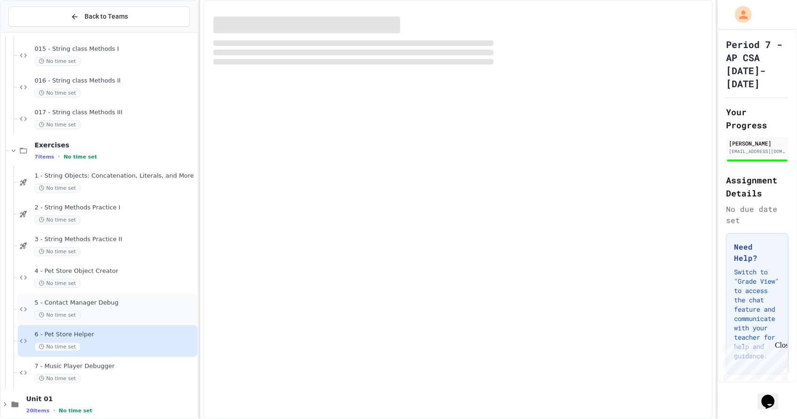
click at [106, 306] on span "5 - Contact Manager Debug" at bounding box center [115, 303] width 161 height 8
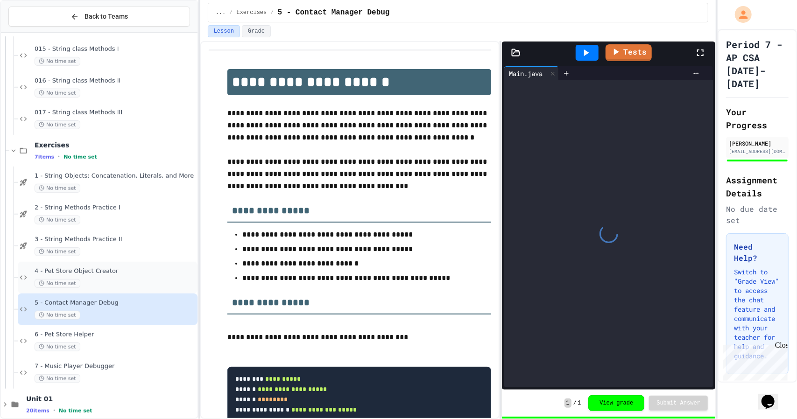
click at [122, 268] on span "4 - Pet Store Object Creator" at bounding box center [115, 272] width 161 height 8
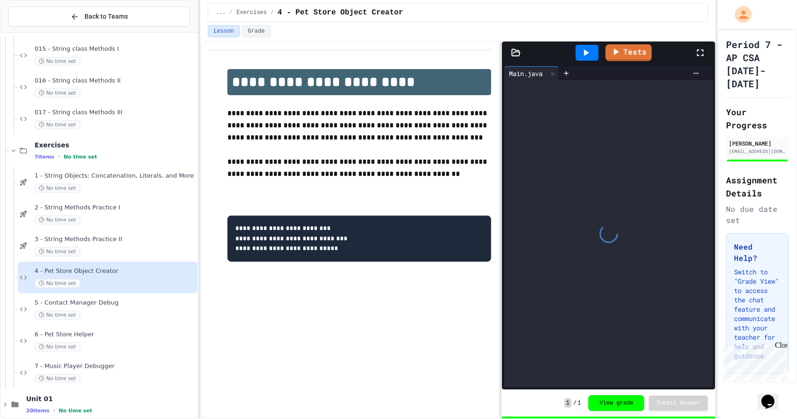
click at [117, 241] on span "3 - String Methods Practice II" at bounding box center [115, 240] width 161 height 8
